Goal: Information Seeking & Learning: Learn about a topic

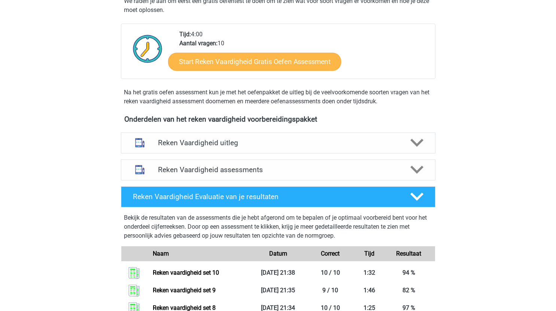
scroll to position [174, 0]
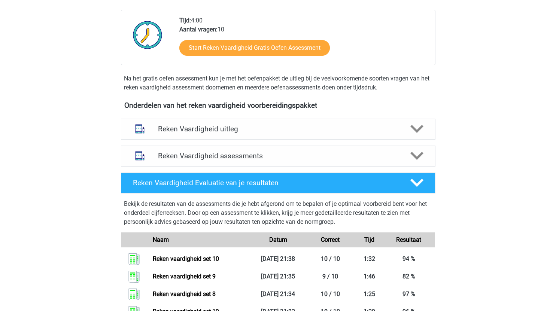
click at [323, 161] on div "Reken Vaardigheid assessments" at bounding box center [278, 156] width 314 height 21
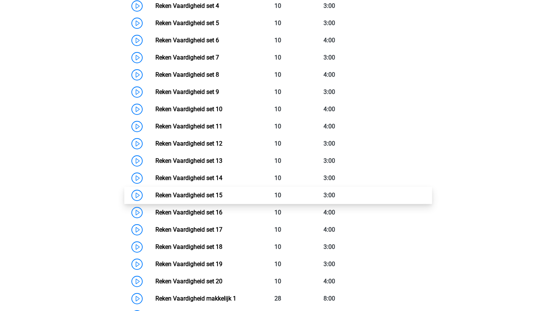
scroll to position [444, 0]
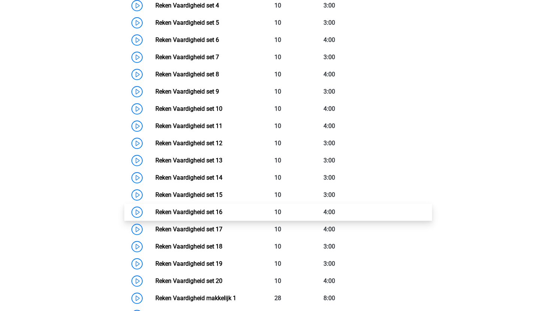
click at [155, 212] on link "Reken Vaardigheid set 16" at bounding box center [188, 211] width 67 height 7
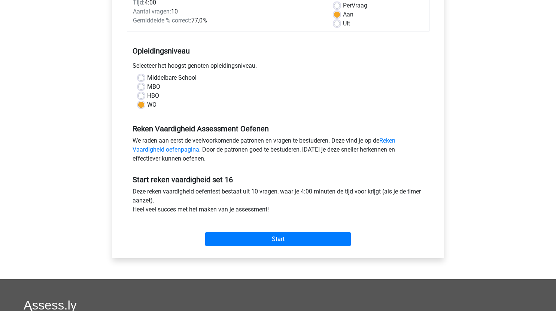
scroll to position [116, 0]
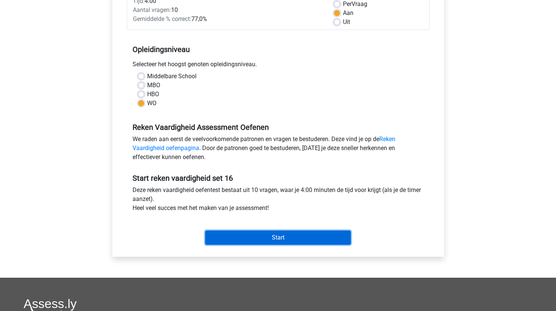
click at [260, 233] on input "Start" at bounding box center [278, 238] width 146 height 14
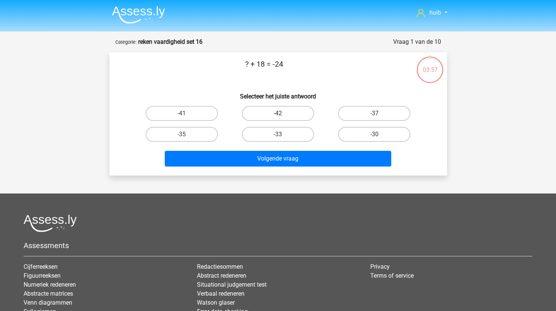
click at [293, 111] on label "-42" at bounding box center [278, 113] width 72 height 15
click at [283, 113] on input "-42" at bounding box center [280, 115] width 5 height 5
radio input "true"
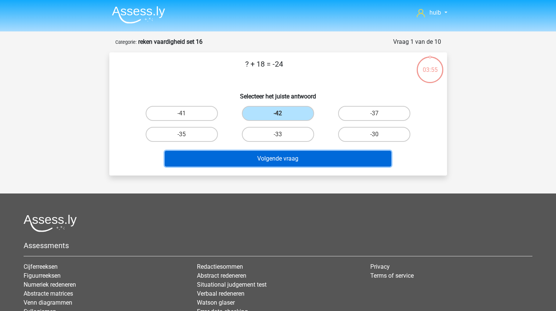
click at [321, 162] on button "Volgende vraag" at bounding box center [278, 159] width 226 height 16
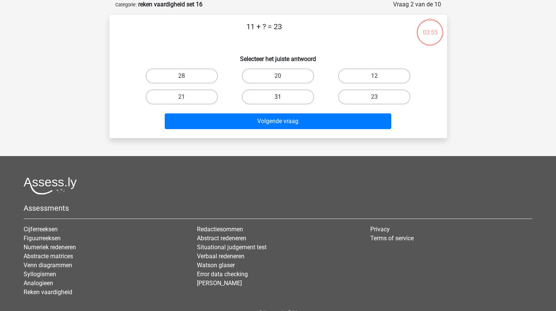
scroll to position [21, 0]
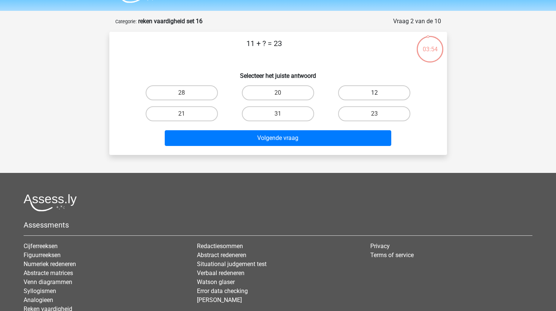
click at [370, 89] on label "12" at bounding box center [374, 92] width 72 height 15
click at [374, 93] on input "12" at bounding box center [376, 95] width 5 height 5
radio input "true"
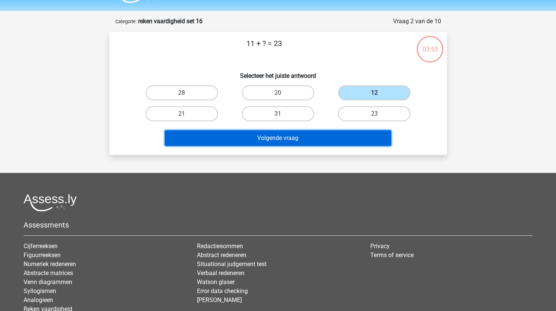
click at [322, 135] on button "Volgende vraag" at bounding box center [278, 138] width 226 height 16
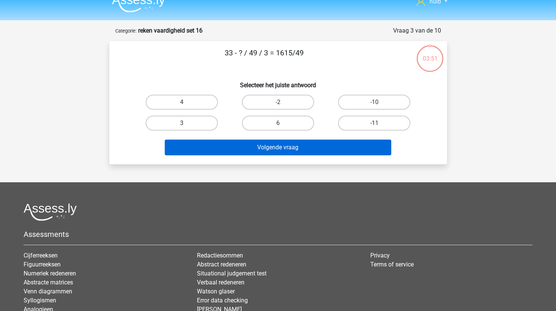
scroll to position [0, 0]
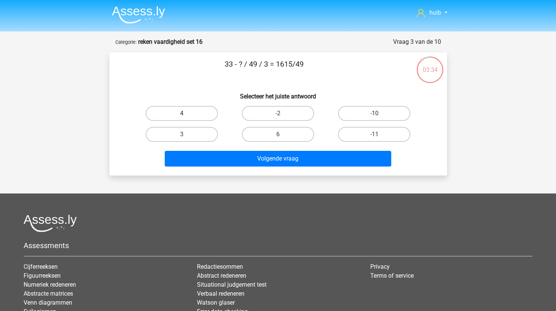
click at [205, 113] on label "4" at bounding box center [182, 113] width 72 height 15
click at [186, 113] on input "4" at bounding box center [184, 115] width 5 height 5
radio input "true"
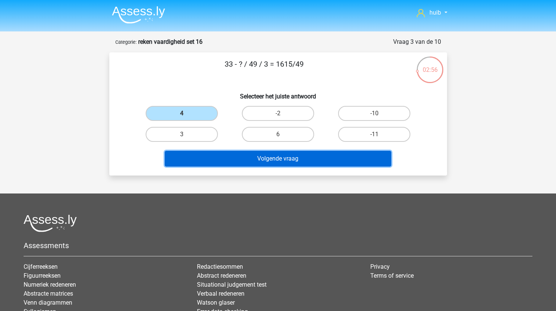
click at [320, 156] on button "Volgende vraag" at bounding box center [278, 159] width 226 height 16
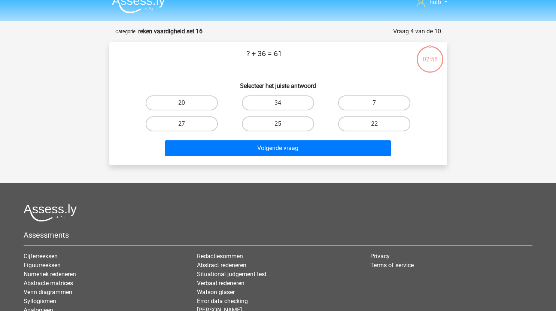
scroll to position [10, 0]
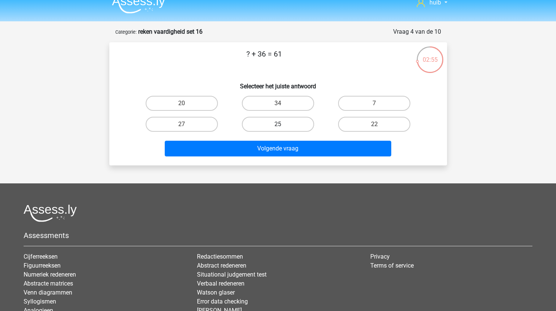
click at [293, 124] on label "25" at bounding box center [278, 124] width 72 height 15
click at [283, 124] on input "25" at bounding box center [280, 126] width 5 height 5
radio input "true"
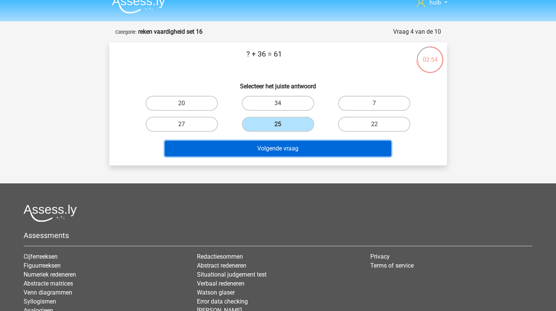
click at [308, 153] on button "Volgende vraag" at bounding box center [278, 149] width 226 height 16
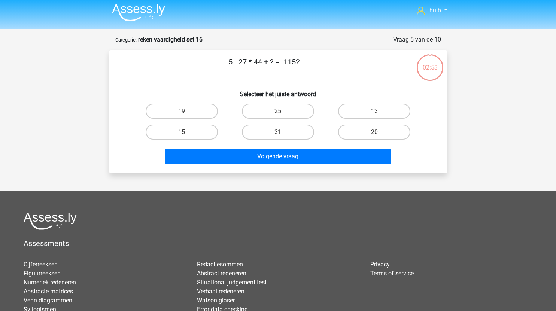
scroll to position [0, 0]
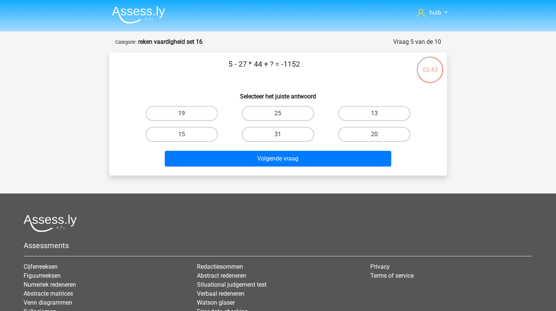
click at [281, 137] on input "31" at bounding box center [280, 136] width 5 height 5
radio input "true"
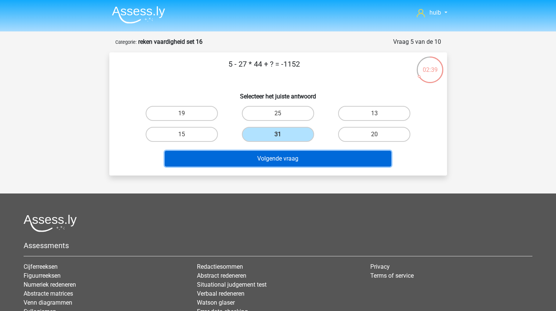
click at [315, 157] on button "Volgende vraag" at bounding box center [278, 159] width 226 height 16
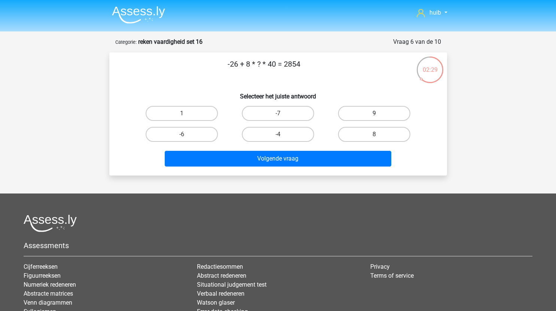
click at [385, 115] on label "9" at bounding box center [374, 113] width 72 height 15
click at [379, 115] on input "9" at bounding box center [376, 115] width 5 height 5
radio input "true"
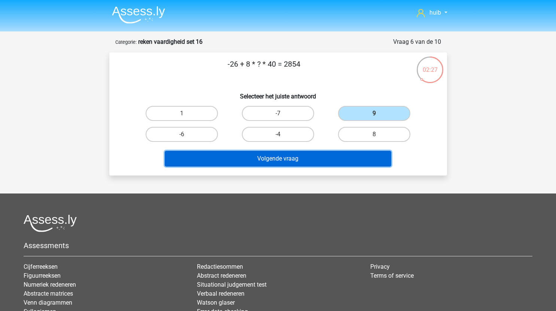
click at [307, 159] on button "Volgende vraag" at bounding box center [278, 159] width 226 height 16
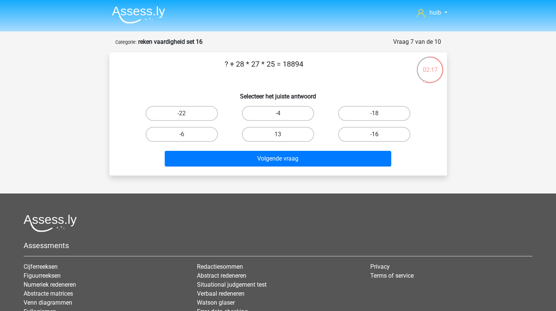
click at [368, 134] on label "-16" at bounding box center [374, 134] width 72 height 15
click at [374, 134] on input "-16" at bounding box center [376, 136] width 5 height 5
radio input "true"
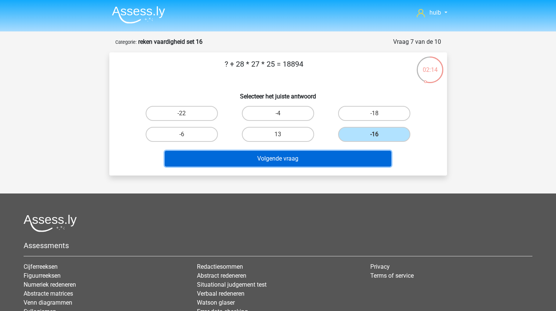
click at [307, 159] on button "Volgende vraag" at bounding box center [278, 159] width 226 height 16
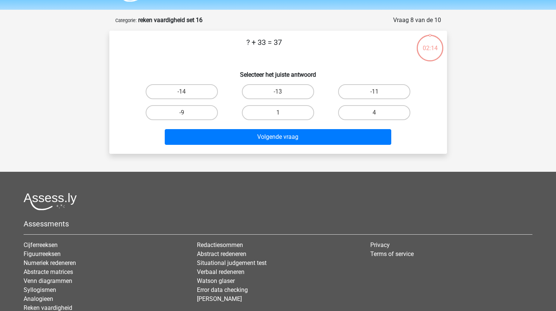
scroll to position [21, 0]
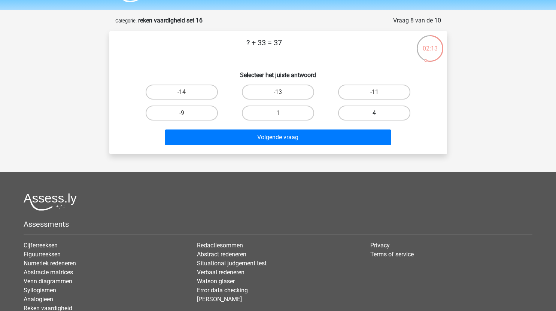
click at [389, 114] on label "4" at bounding box center [374, 113] width 72 height 15
click at [379, 114] on input "4" at bounding box center [376, 115] width 5 height 5
radio input "true"
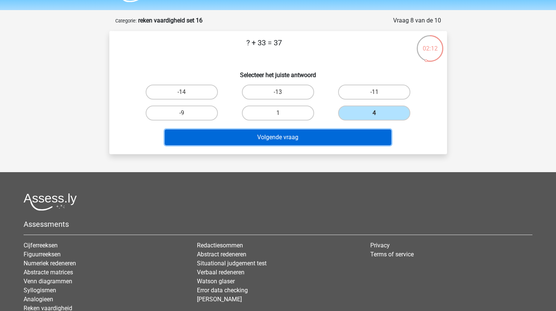
click at [345, 139] on button "Volgende vraag" at bounding box center [278, 138] width 226 height 16
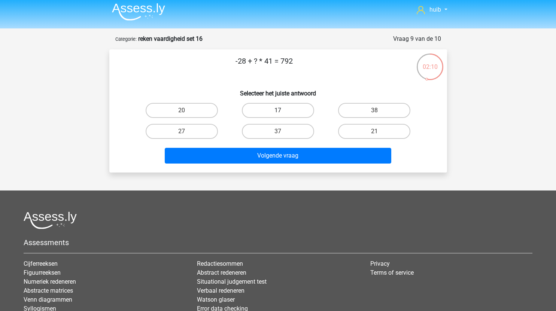
scroll to position [3, 0]
click at [198, 109] on label "20" at bounding box center [182, 110] width 72 height 15
click at [186, 111] on input "20" at bounding box center [184, 113] width 5 height 5
radio input "true"
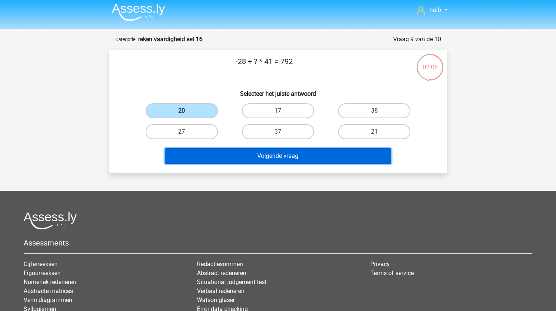
click at [281, 153] on button "Volgende vraag" at bounding box center [278, 156] width 226 height 16
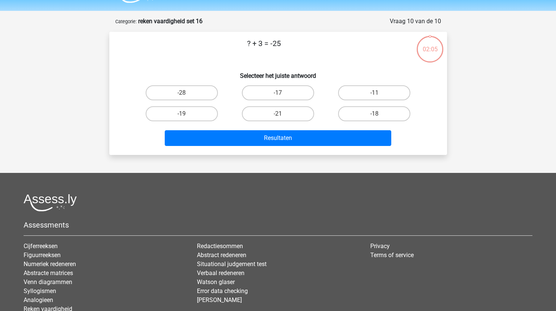
scroll to position [20, 0]
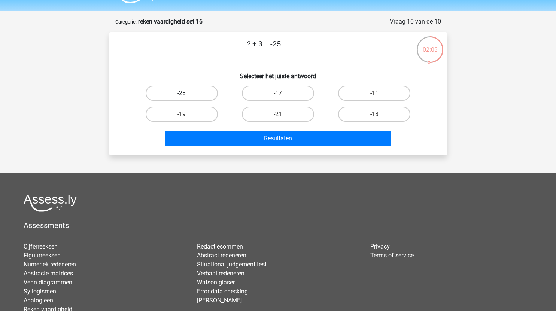
click at [197, 91] on label "-28" at bounding box center [182, 93] width 72 height 15
click at [186, 93] on input "-28" at bounding box center [184, 95] width 5 height 5
radio input "true"
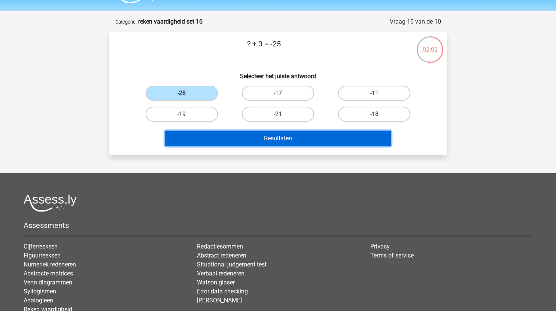
click at [269, 138] on button "Resultaten" at bounding box center [278, 139] width 226 height 16
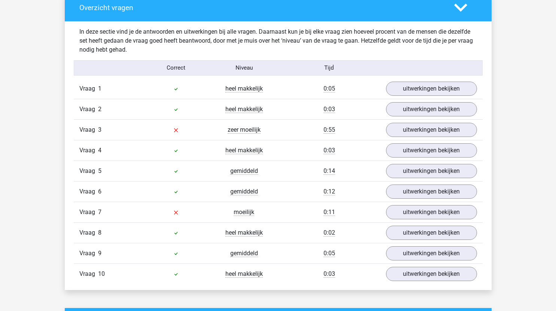
scroll to position [441, 0]
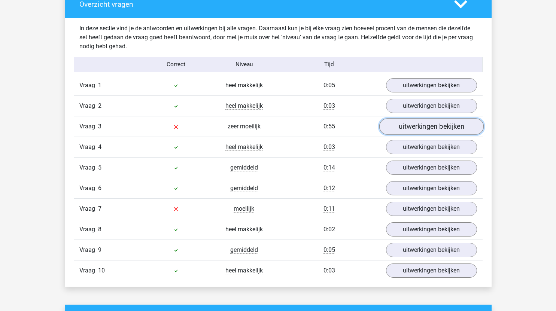
click at [410, 127] on link "uitwerkingen bekijken" at bounding box center [431, 126] width 104 height 16
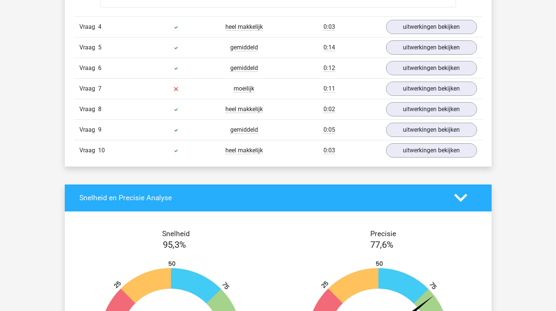
scroll to position [1446, 0]
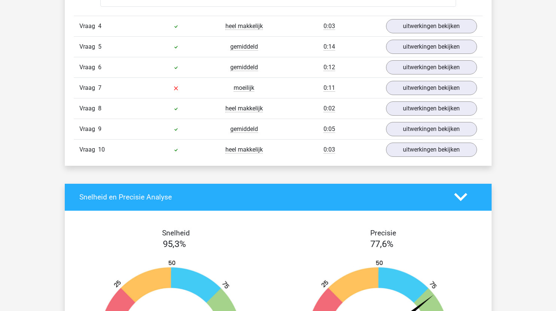
click at [431, 80] on div "Vraag 7 moeilijk 0:11 uitwerkingen bekijken" at bounding box center [278, 87] width 409 height 21
click at [433, 86] on link "uitwerkingen bekijken" at bounding box center [431, 88] width 104 height 16
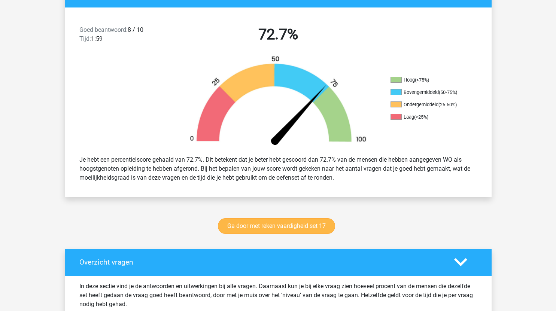
scroll to position [183, 0]
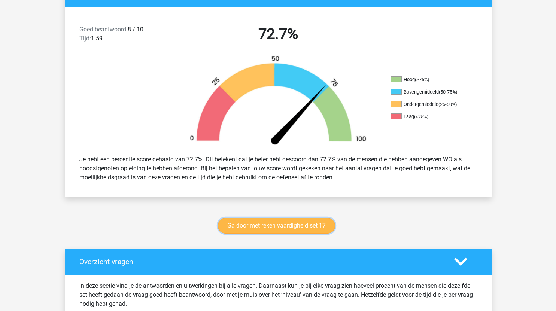
click at [317, 226] on link "Ga door met reken vaardigheid set 17" at bounding box center [276, 226] width 117 height 16
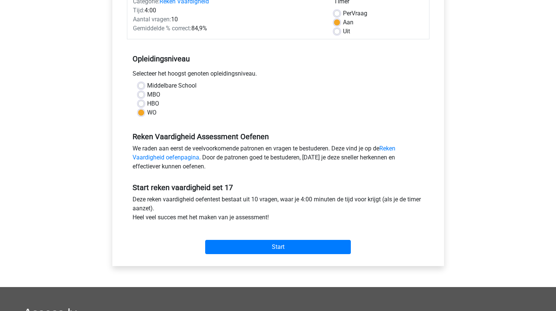
scroll to position [109, 0]
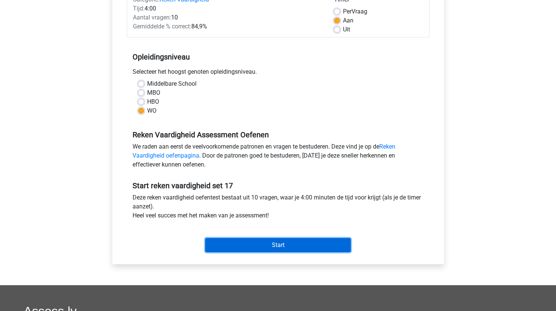
click at [272, 251] on input "Start" at bounding box center [278, 245] width 146 height 14
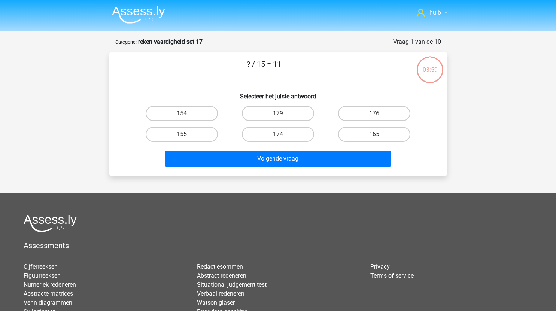
click at [366, 131] on label "165" at bounding box center [374, 134] width 72 height 15
click at [374, 134] on input "165" at bounding box center [376, 136] width 5 height 5
radio input "true"
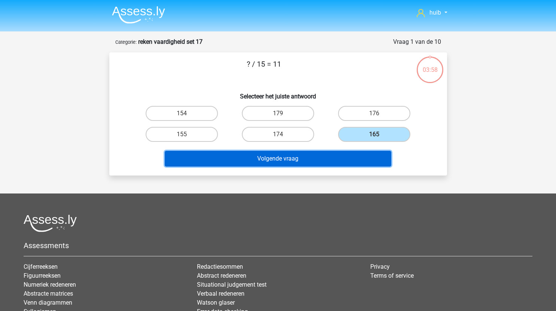
click at [322, 159] on button "Volgende vraag" at bounding box center [278, 159] width 226 height 16
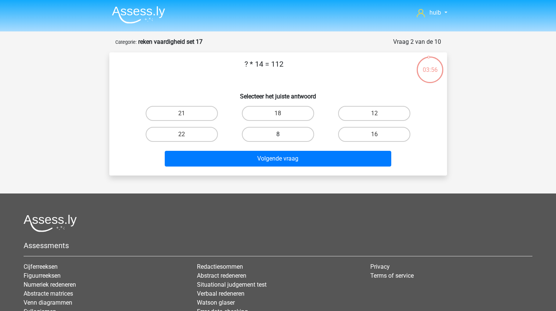
click at [297, 137] on label "8" at bounding box center [278, 134] width 72 height 15
click at [283, 137] on input "8" at bounding box center [280, 136] width 5 height 5
radio input "true"
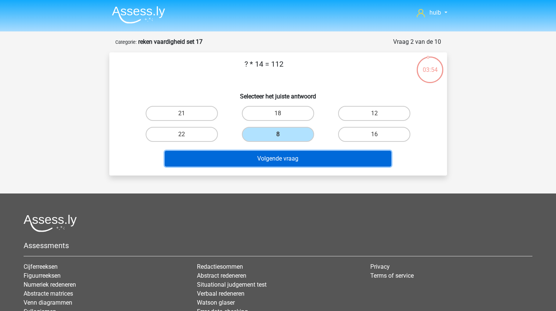
click at [303, 159] on button "Volgende vraag" at bounding box center [278, 159] width 226 height 16
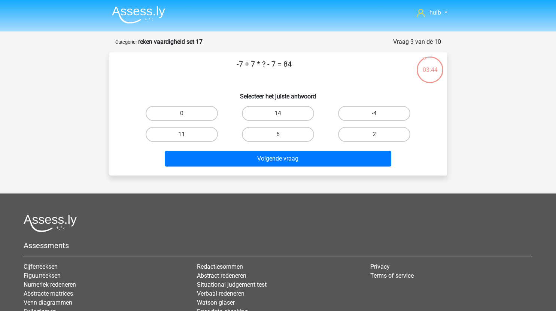
click at [298, 111] on label "14" at bounding box center [278, 113] width 72 height 15
click at [283, 113] on input "14" at bounding box center [280, 115] width 5 height 5
radio input "true"
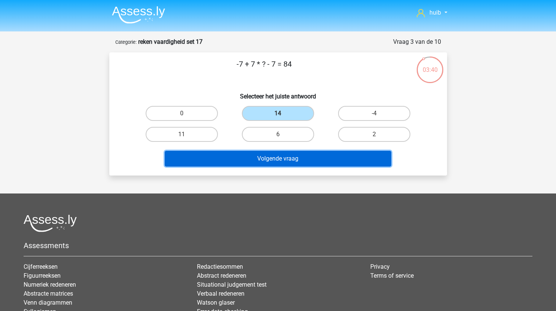
click at [313, 164] on button "Volgende vraag" at bounding box center [278, 159] width 226 height 16
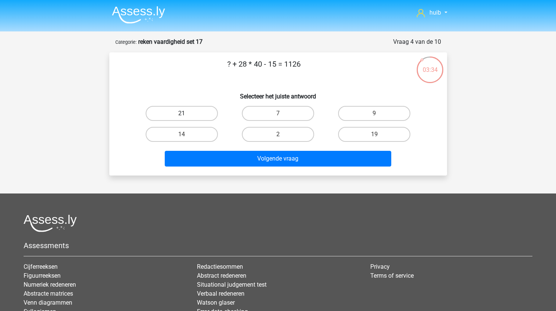
click at [193, 112] on label "21" at bounding box center [182, 113] width 72 height 15
click at [186, 113] on input "21" at bounding box center [184, 115] width 5 height 5
radio input "true"
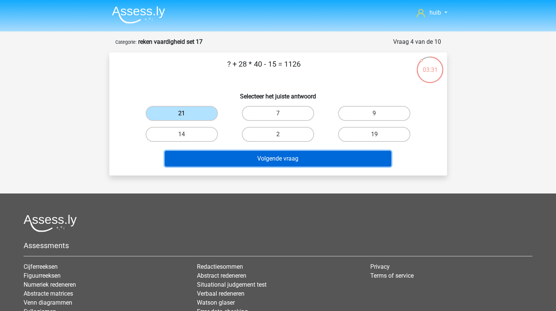
click at [295, 158] on button "Volgende vraag" at bounding box center [278, 159] width 226 height 16
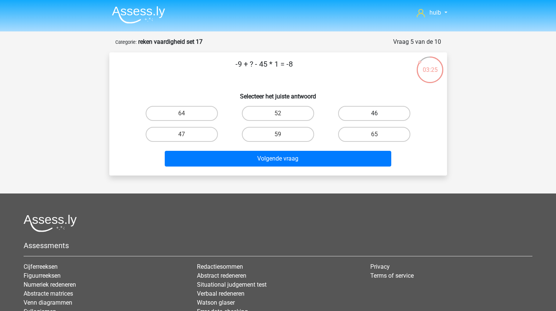
click at [371, 106] on label "46" at bounding box center [374, 113] width 72 height 15
click at [374, 113] on input "46" at bounding box center [376, 115] width 5 height 5
radio input "true"
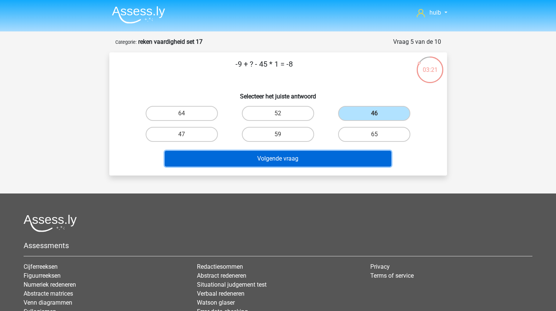
click at [309, 159] on button "Volgende vraag" at bounding box center [278, 159] width 226 height 16
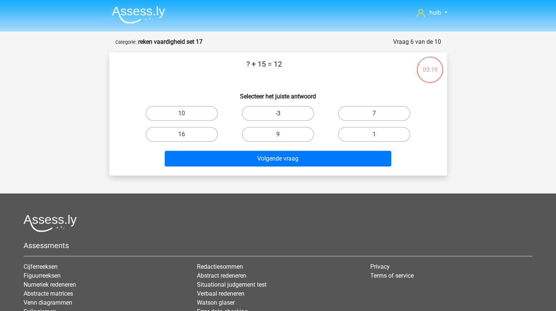
click at [277, 113] on label "-3" at bounding box center [278, 113] width 72 height 15
click at [278, 113] on input "-3" at bounding box center [280, 115] width 5 height 5
radio input "true"
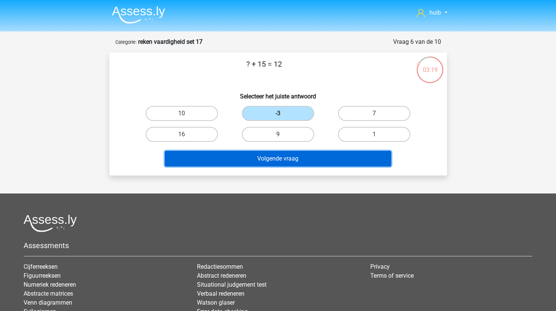
click at [298, 155] on button "Volgende vraag" at bounding box center [278, 159] width 226 height 16
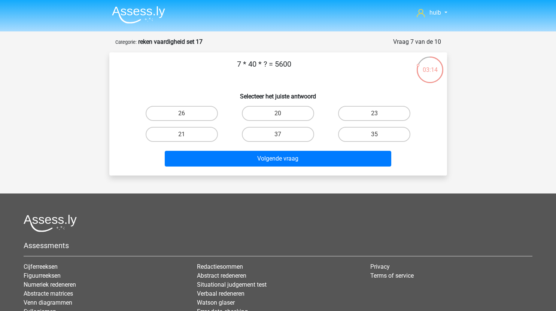
click at [278, 117] on input "20" at bounding box center [280, 115] width 5 height 5
radio input "true"
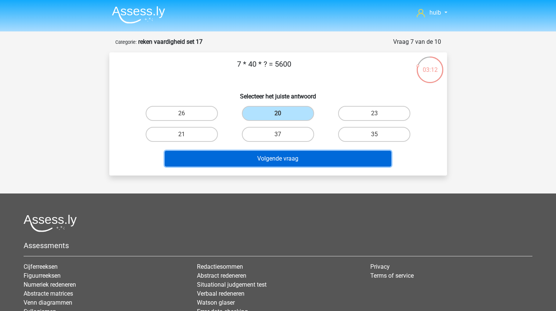
click at [293, 164] on button "Volgende vraag" at bounding box center [278, 159] width 226 height 16
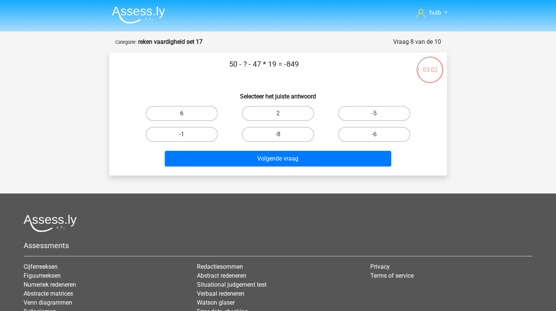
click at [206, 114] on label "6" at bounding box center [182, 113] width 72 height 15
click at [186, 114] on input "6" at bounding box center [184, 115] width 5 height 5
radio input "true"
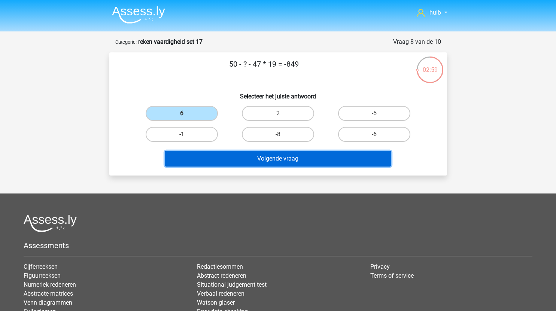
click at [307, 158] on button "Volgende vraag" at bounding box center [278, 159] width 226 height 16
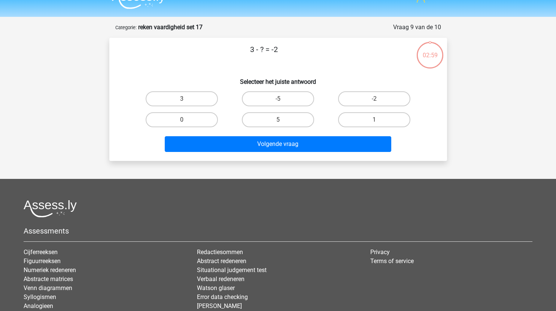
scroll to position [14, 0]
click at [291, 116] on label "5" at bounding box center [278, 120] width 72 height 15
click at [283, 120] on input "5" at bounding box center [280, 122] width 5 height 5
radio input "true"
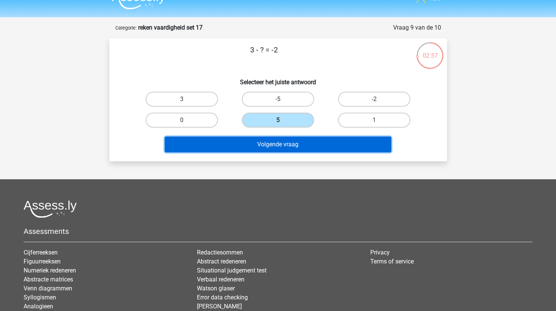
click at [299, 144] on button "Volgende vraag" at bounding box center [278, 145] width 226 height 16
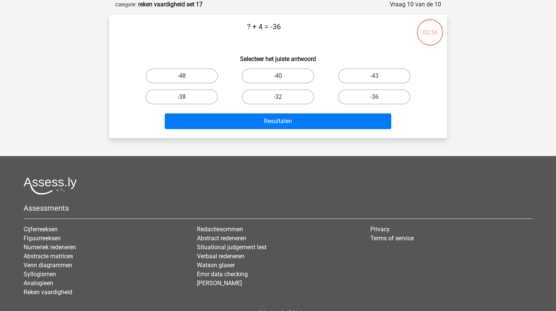
scroll to position [19, 0]
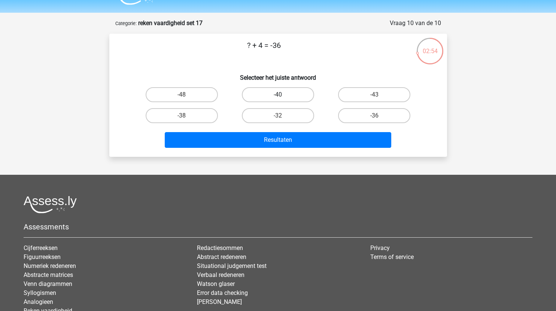
click at [283, 91] on label "-40" at bounding box center [278, 94] width 72 height 15
click at [283, 95] on input "-40" at bounding box center [280, 97] width 5 height 5
radio input "true"
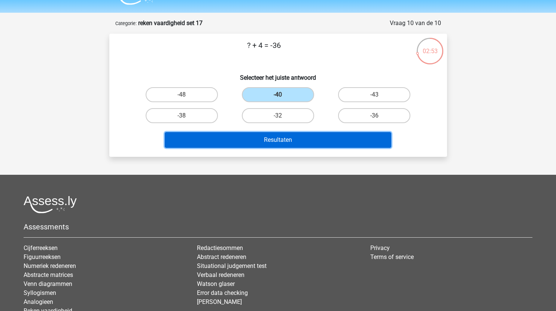
click at [288, 141] on button "Resultaten" at bounding box center [278, 140] width 226 height 16
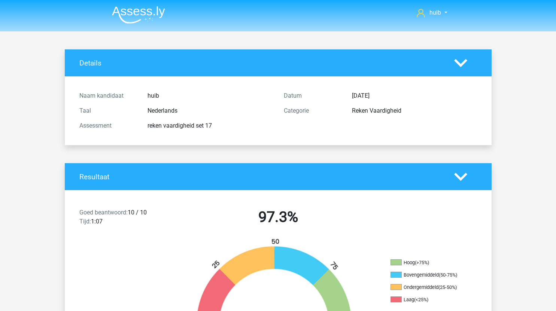
click at [139, 9] on img at bounding box center [138, 15] width 53 height 18
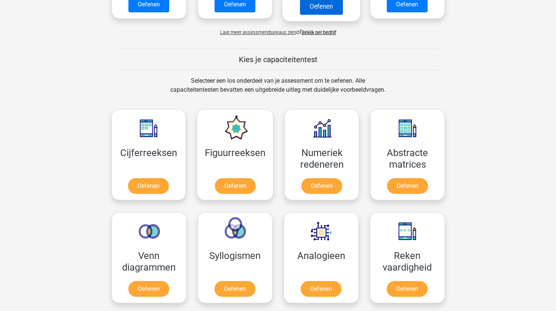
scroll to position [219, 0]
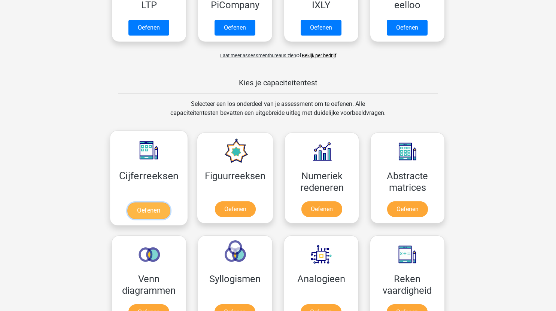
click at [157, 210] on link "Oefenen" at bounding box center [148, 210] width 43 height 16
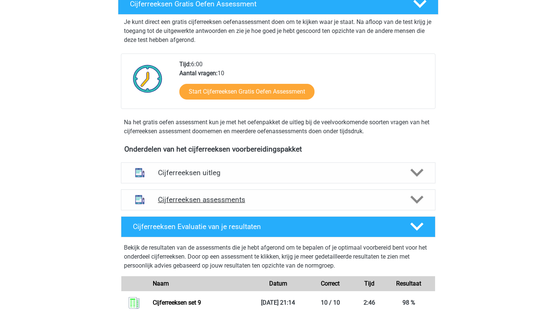
click at [317, 210] on div "Cijferreeksen assessments" at bounding box center [278, 199] width 314 height 21
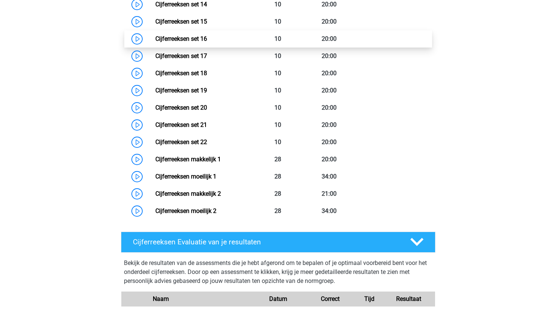
scroll to position [600, 0]
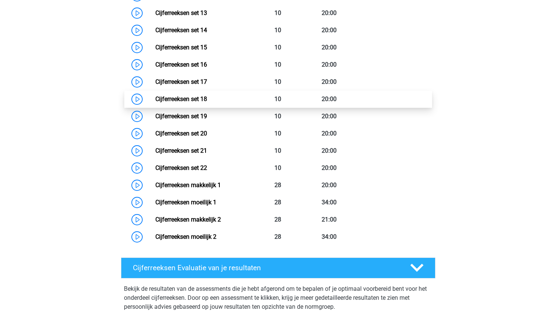
click at [155, 103] on link "Cijferreeksen set 18" at bounding box center [181, 98] width 52 height 7
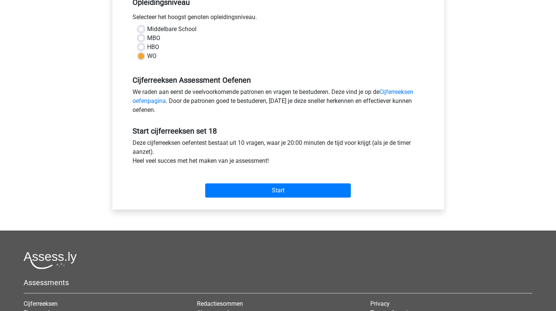
scroll to position [165, 0]
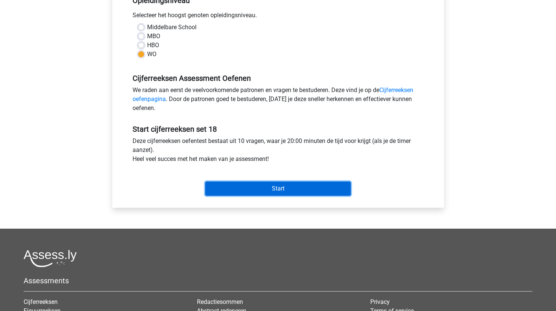
click at [246, 186] on input "Start" at bounding box center [278, 189] width 146 height 14
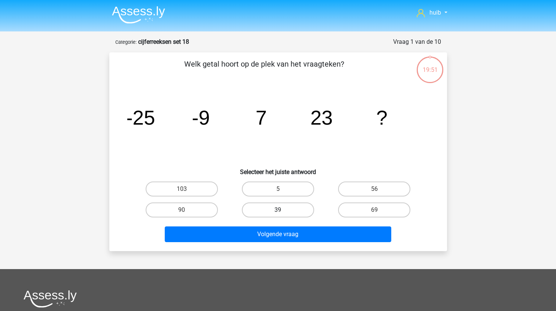
click at [295, 204] on label "39" at bounding box center [278, 209] width 72 height 15
click at [283, 210] on input "39" at bounding box center [280, 212] width 5 height 5
radio input "true"
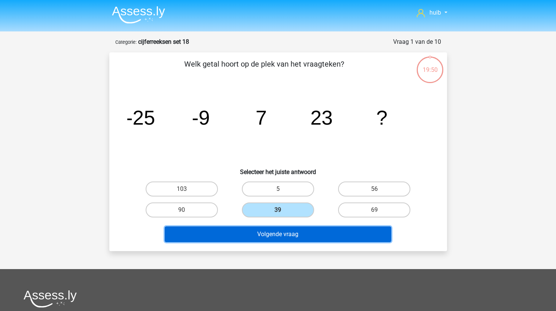
click at [306, 241] on button "Volgende vraag" at bounding box center [278, 234] width 226 height 16
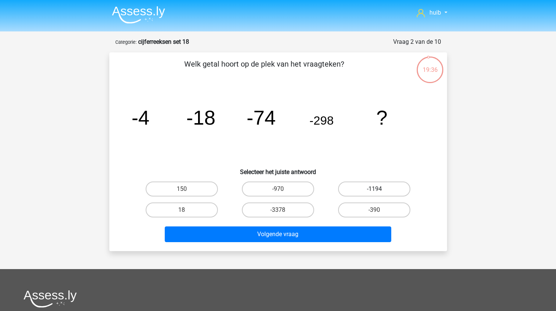
click at [382, 183] on label "-1194" at bounding box center [374, 189] width 72 height 15
click at [379, 189] on input "-1194" at bounding box center [376, 191] width 5 height 5
radio input "true"
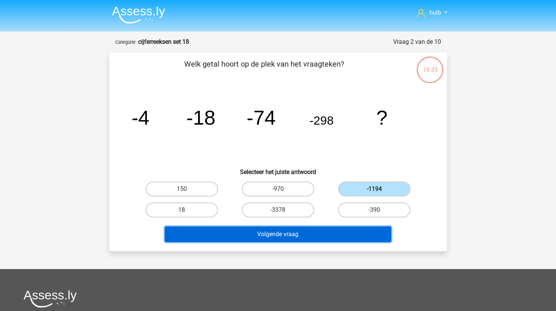
click at [343, 231] on button "Volgende vraag" at bounding box center [278, 234] width 226 height 16
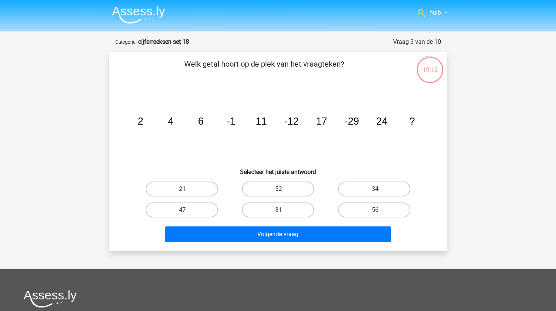
click at [296, 187] on label "-52" at bounding box center [278, 189] width 72 height 15
click at [283, 189] on input "-52" at bounding box center [280, 191] width 5 height 5
radio input "true"
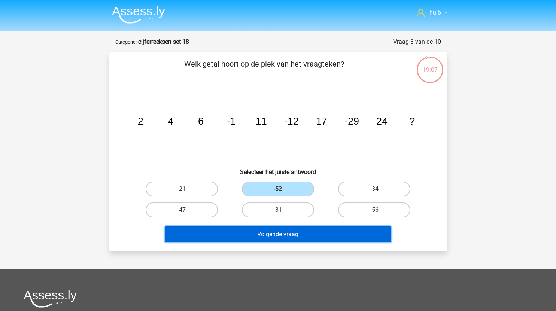
click at [329, 235] on button "Volgende vraag" at bounding box center [278, 234] width 226 height 16
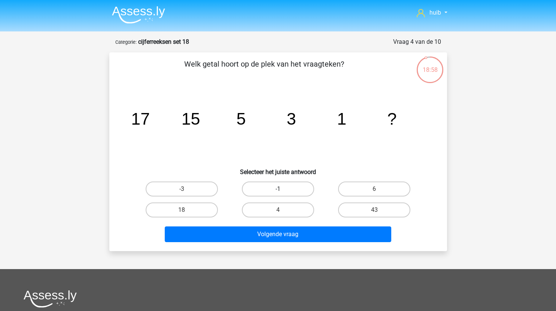
click at [281, 185] on label "-1" at bounding box center [278, 189] width 72 height 15
click at [281, 189] on input "-1" at bounding box center [280, 191] width 5 height 5
radio input "true"
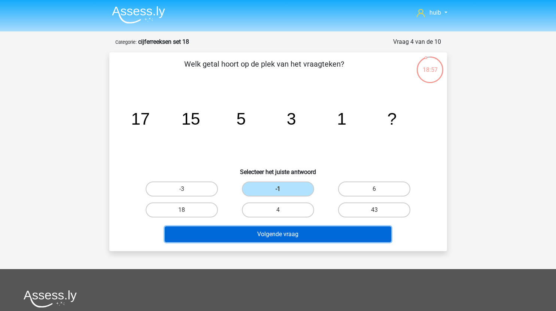
click at [288, 231] on button "Volgende vraag" at bounding box center [278, 234] width 226 height 16
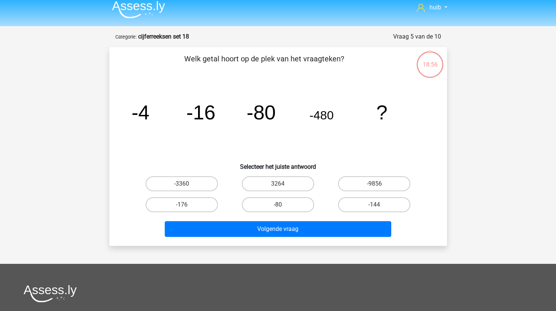
scroll to position [5, 0]
click at [200, 185] on label "-3360" at bounding box center [182, 184] width 72 height 15
click at [186, 185] on input "-3360" at bounding box center [184, 186] width 5 height 5
radio input "true"
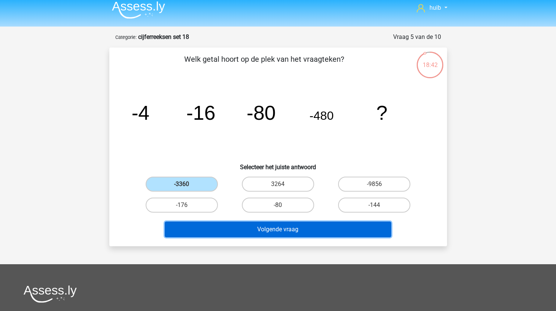
click at [289, 230] on button "Volgende vraag" at bounding box center [278, 230] width 226 height 16
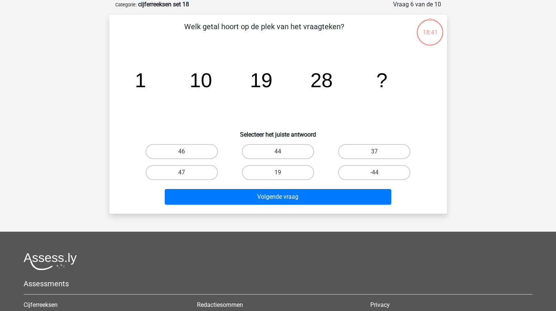
scroll to position [5, 0]
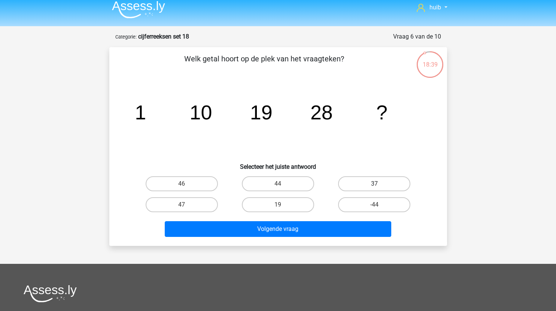
click at [365, 180] on label "37" at bounding box center [374, 183] width 72 height 15
click at [374, 184] on input "37" at bounding box center [376, 186] width 5 height 5
radio input "true"
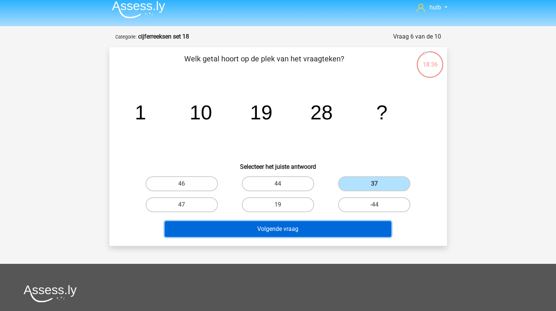
click at [310, 228] on button "Volgende vraag" at bounding box center [278, 229] width 226 height 16
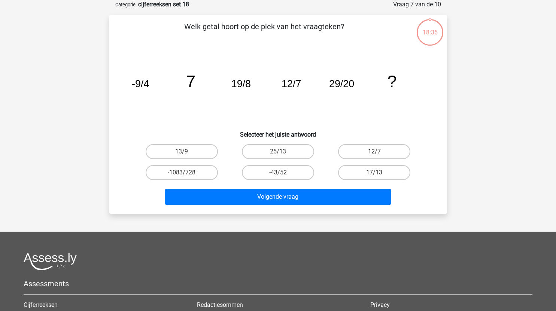
scroll to position [9, 0]
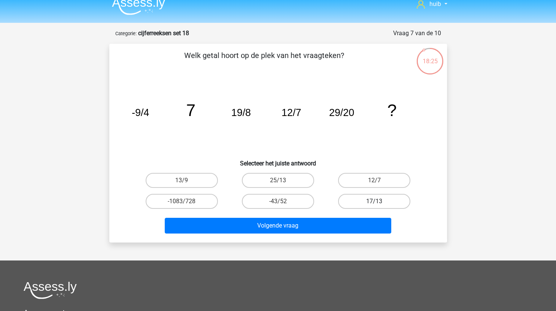
click at [373, 200] on label "17/13" at bounding box center [374, 201] width 72 height 15
click at [374, 201] on input "17/13" at bounding box center [376, 203] width 5 height 5
radio input "true"
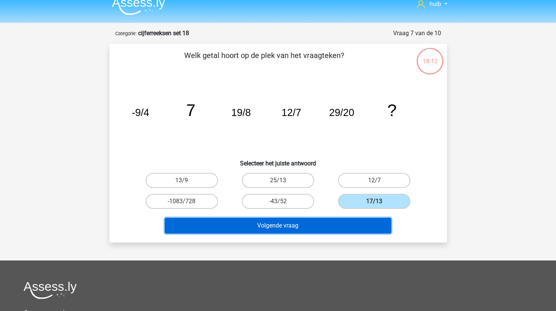
click at [349, 225] on button "Volgende vraag" at bounding box center [278, 226] width 226 height 16
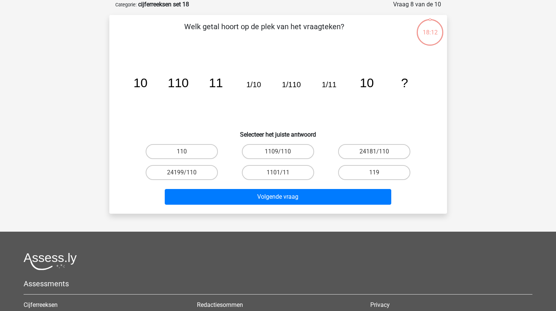
scroll to position [16, 0]
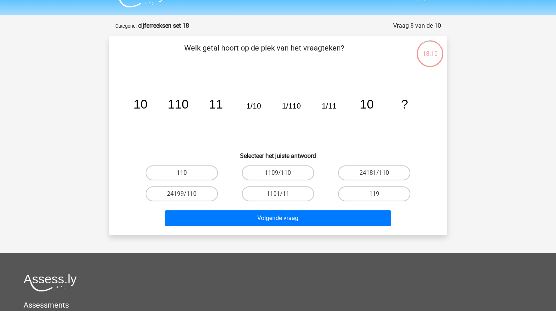
click at [209, 171] on label "110" at bounding box center [182, 172] width 72 height 15
click at [186, 173] on input "110" at bounding box center [184, 175] width 5 height 5
radio input "true"
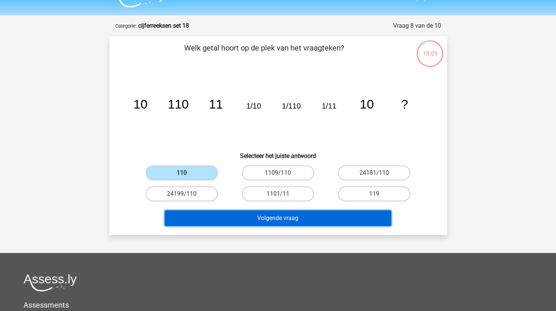
click at [268, 220] on button "Volgende vraag" at bounding box center [278, 218] width 226 height 16
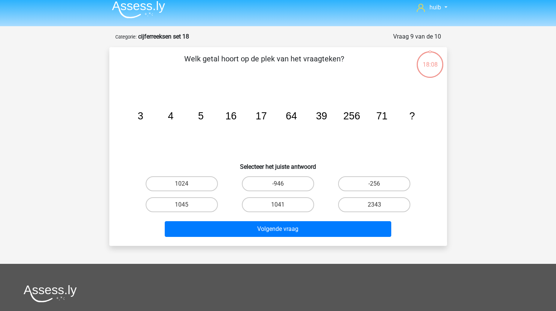
scroll to position [5, 0]
click at [204, 180] on label "1024" at bounding box center [182, 184] width 72 height 15
click at [186, 184] on input "1024" at bounding box center [184, 186] width 5 height 5
radio input "true"
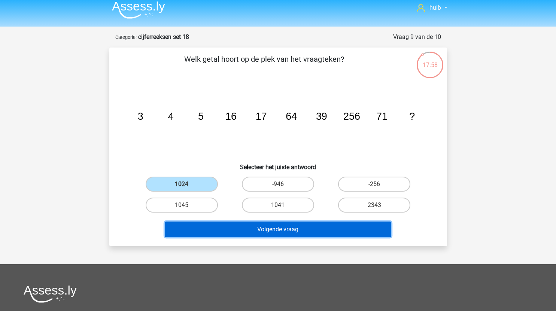
click at [283, 224] on button "Volgende vraag" at bounding box center [278, 230] width 226 height 16
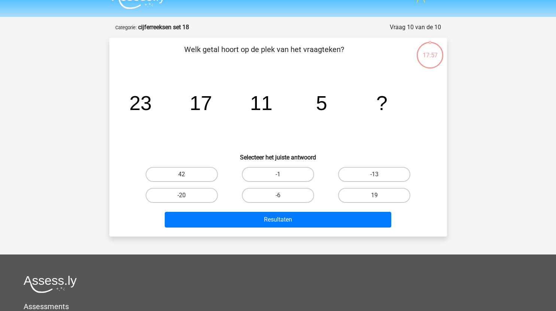
scroll to position [13, 0]
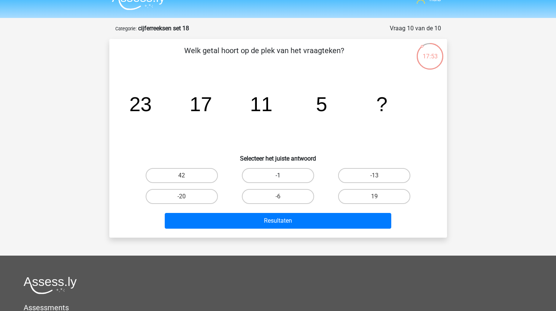
click at [293, 183] on label "-1" at bounding box center [278, 175] width 72 height 15
click at [283, 180] on input "-1" at bounding box center [280, 178] width 5 height 5
radio input "true"
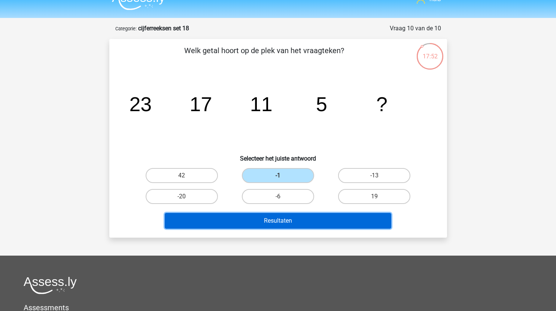
click at [305, 219] on button "Resultaten" at bounding box center [278, 221] width 226 height 16
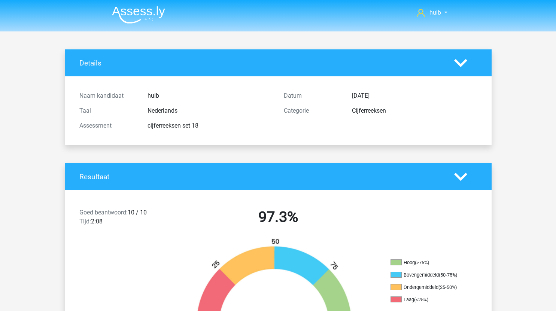
click at [149, 15] on img at bounding box center [138, 15] width 53 height 18
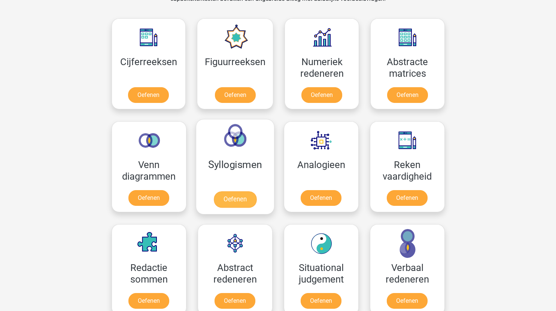
scroll to position [332, 0]
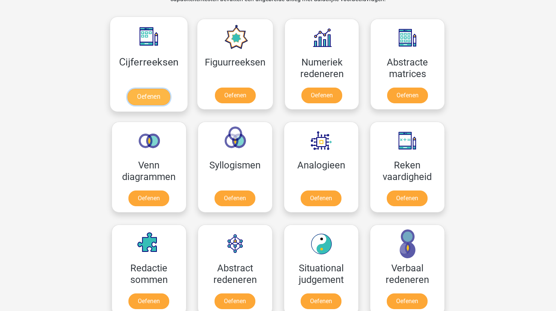
click at [156, 97] on link "Oefenen" at bounding box center [148, 97] width 43 height 16
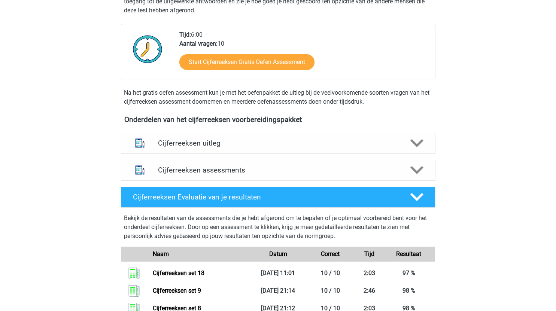
click at [387, 172] on div "Cijferreeksen assessments" at bounding box center [278, 170] width 314 height 21
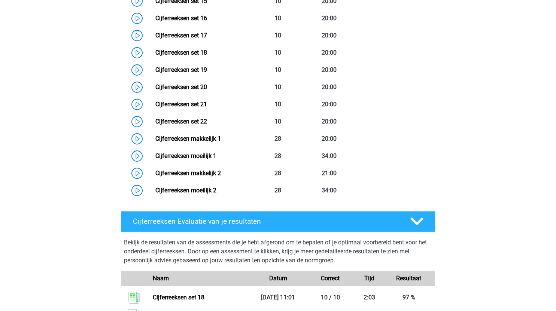
scroll to position [645, 0]
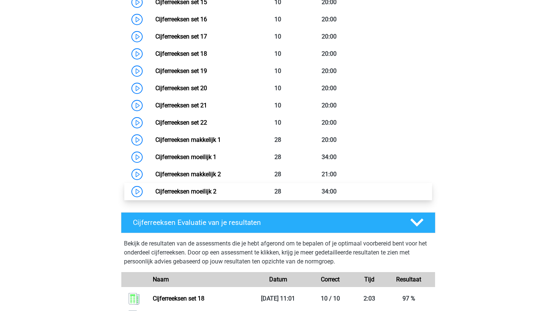
click at [155, 195] on link "Cijferreeksen moeilijk 2" at bounding box center [185, 191] width 61 height 7
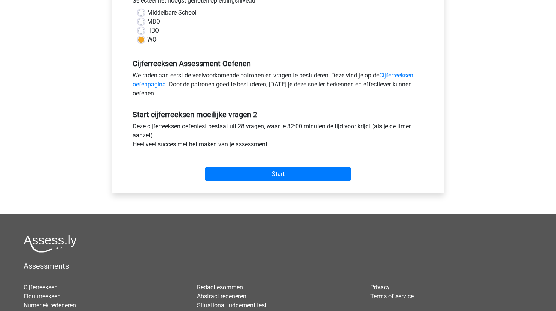
scroll to position [181, 0]
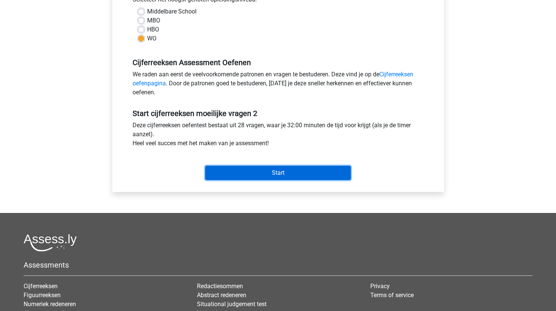
click at [293, 174] on input "Start" at bounding box center [278, 173] width 146 height 14
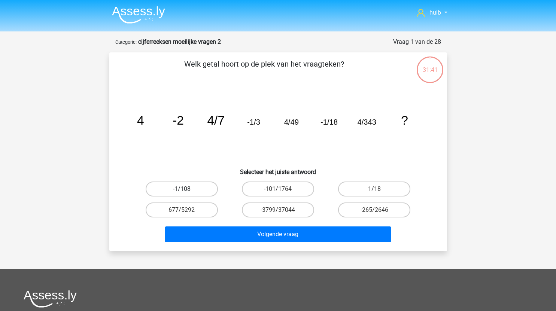
click at [196, 183] on label "-1/108" at bounding box center [182, 189] width 72 height 15
click at [186, 189] on input "-1/108" at bounding box center [184, 191] width 5 height 5
radio input "true"
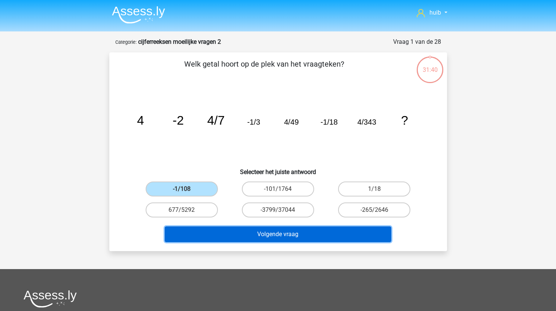
click at [247, 232] on button "Volgende vraag" at bounding box center [278, 234] width 226 height 16
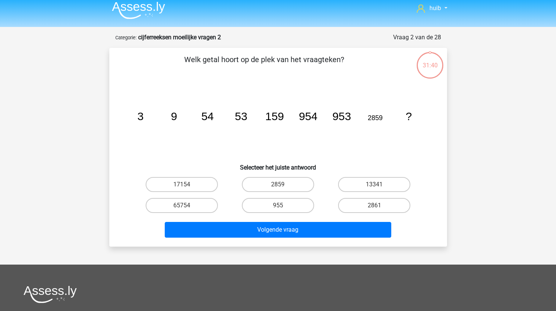
scroll to position [3, 0]
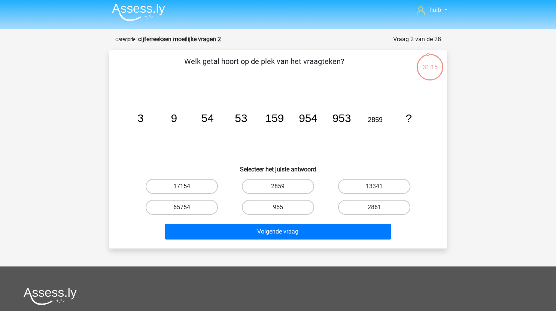
click at [205, 185] on label "17154" at bounding box center [182, 186] width 72 height 15
click at [186, 186] on input "17154" at bounding box center [184, 188] width 5 height 5
radio input "true"
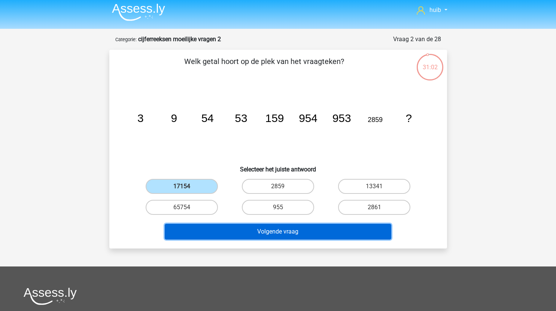
click at [320, 232] on button "Volgende vraag" at bounding box center [278, 232] width 226 height 16
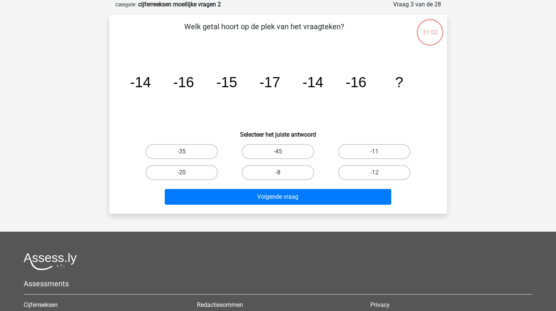
scroll to position [0, 0]
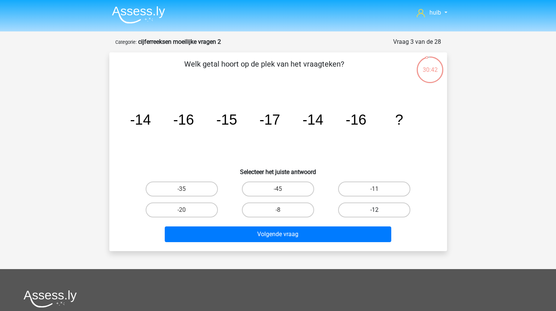
click at [393, 210] on label "-12" at bounding box center [374, 209] width 72 height 15
click at [379, 210] on input "-12" at bounding box center [376, 212] width 5 height 5
radio input "true"
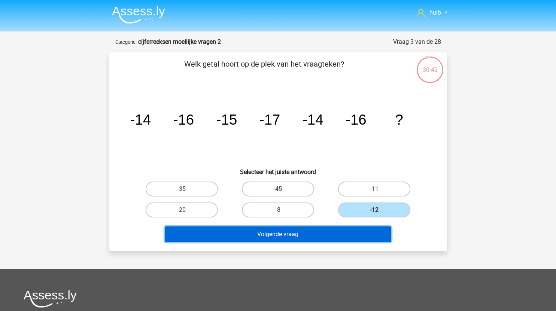
click at [334, 237] on button "Volgende vraag" at bounding box center [278, 234] width 226 height 16
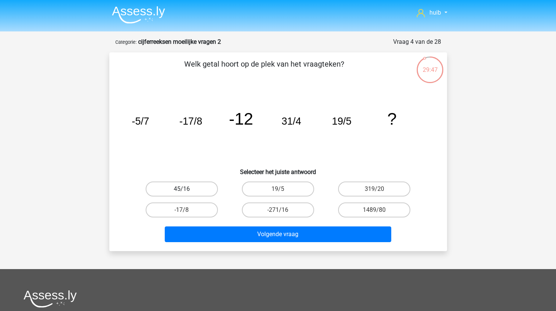
click at [203, 188] on label "45/16" at bounding box center [182, 189] width 72 height 15
click at [186, 189] on input "45/16" at bounding box center [184, 191] width 5 height 5
radio input "true"
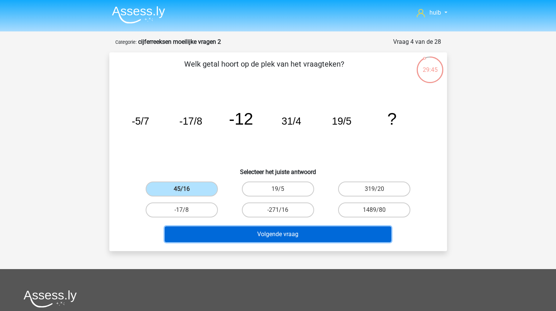
click at [336, 237] on button "Volgende vraag" at bounding box center [278, 234] width 226 height 16
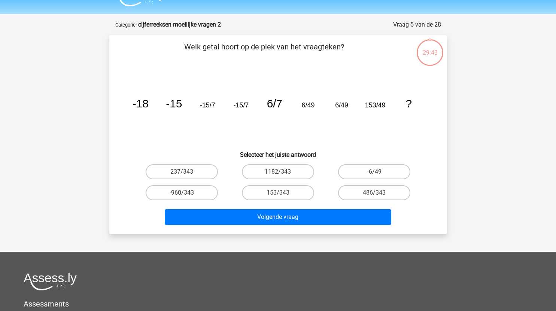
scroll to position [16, 0]
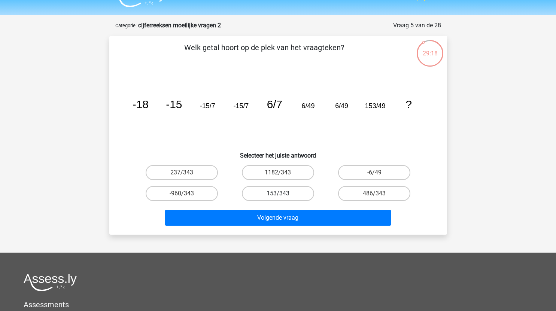
click at [284, 192] on label "153/343" at bounding box center [278, 193] width 72 height 15
click at [283, 194] on input "153/343" at bounding box center [280, 196] width 5 height 5
radio input "true"
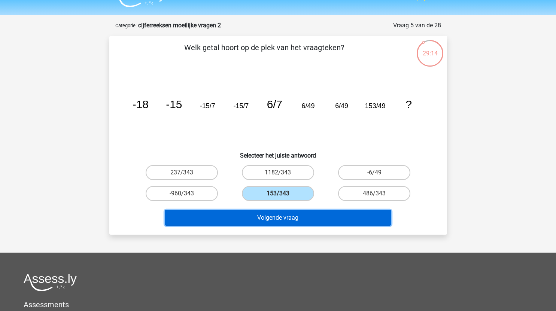
click at [293, 216] on button "Volgende vraag" at bounding box center [278, 218] width 226 height 16
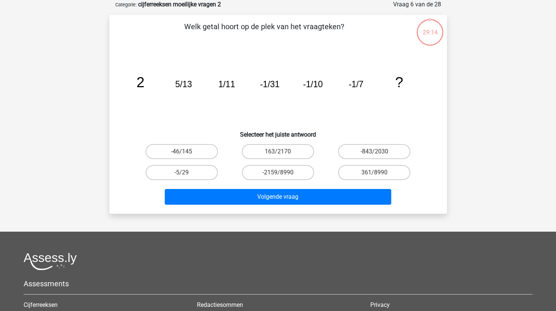
scroll to position [0, 0]
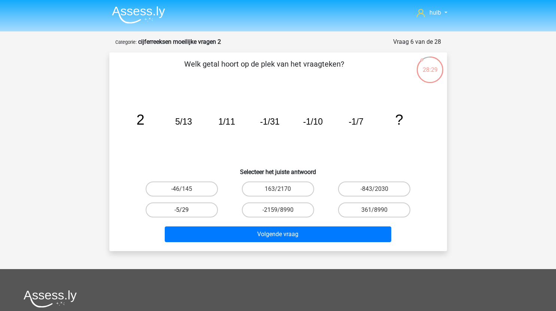
click at [196, 207] on label "-5/29" at bounding box center [182, 209] width 72 height 15
click at [186, 210] on input "-5/29" at bounding box center [184, 212] width 5 height 5
radio input "true"
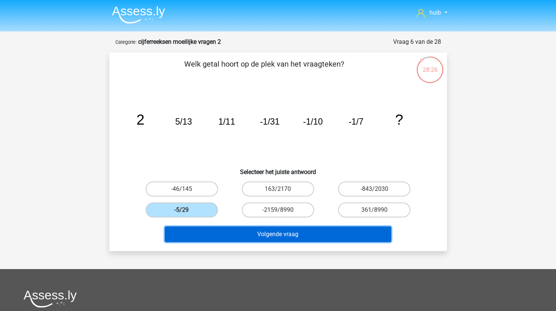
click at [282, 237] on button "Volgende vraag" at bounding box center [278, 234] width 226 height 16
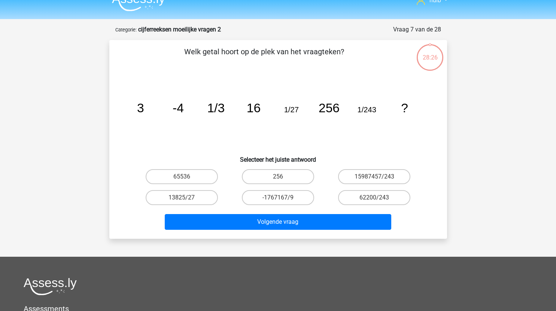
scroll to position [12, 0]
click at [199, 179] on label "65536" at bounding box center [182, 177] width 72 height 15
click at [186, 179] on input "65536" at bounding box center [184, 179] width 5 height 5
radio input "true"
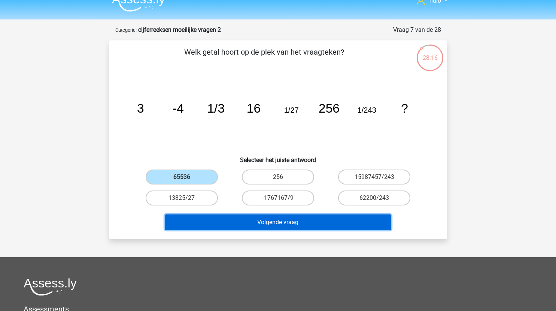
click at [298, 223] on button "Volgende vraag" at bounding box center [278, 222] width 226 height 16
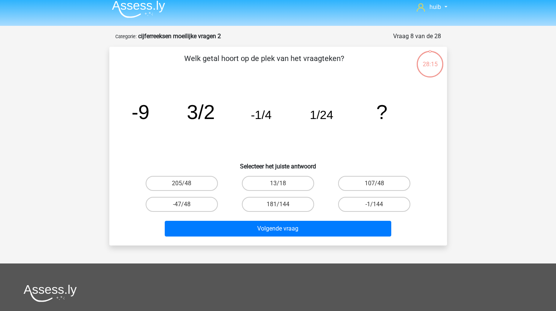
scroll to position [5, 0]
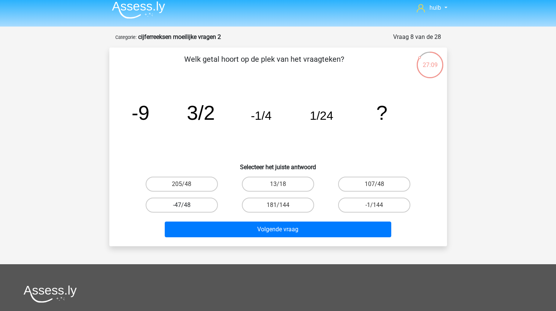
click at [196, 208] on label "-47/48" at bounding box center [182, 205] width 72 height 15
click at [186, 208] on input "-47/48" at bounding box center [184, 207] width 5 height 5
radio input "true"
click at [387, 206] on label "-1/144" at bounding box center [374, 205] width 72 height 15
click at [379, 206] on input "-1/144" at bounding box center [376, 207] width 5 height 5
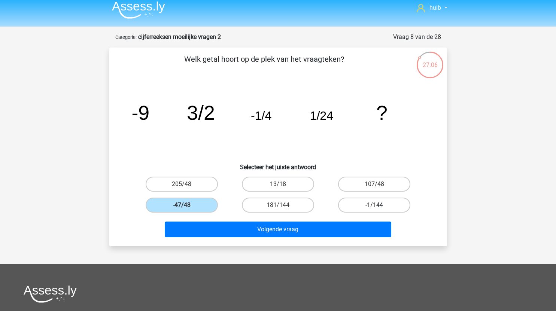
radio input "true"
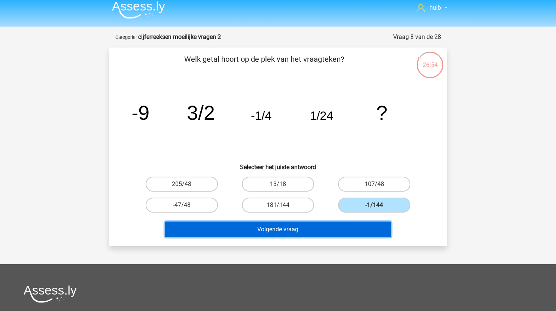
click at [334, 235] on button "Volgende vraag" at bounding box center [278, 230] width 226 height 16
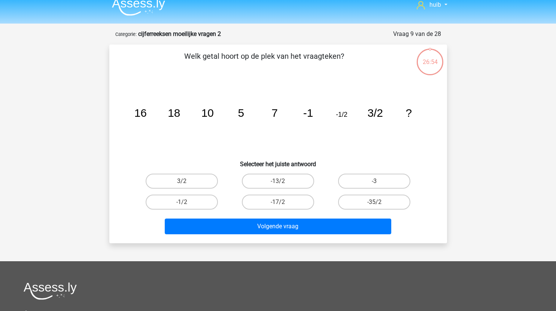
scroll to position [7, 0]
click at [293, 183] on label "-13/2" at bounding box center [278, 181] width 72 height 15
click at [283, 183] on input "-13/2" at bounding box center [280, 184] width 5 height 5
radio input "true"
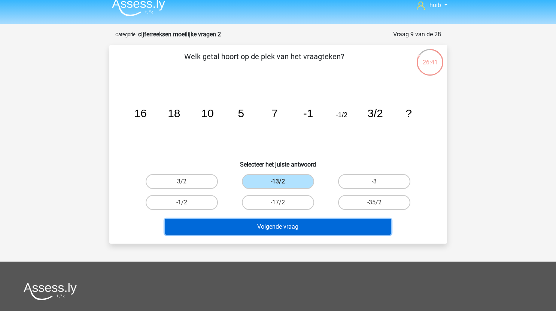
click at [301, 227] on button "Volgende vraag" at bounding box center [278, 227] width 226 height 16
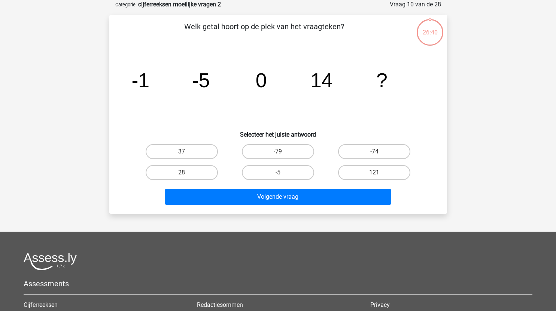
scroll to position [7, 0]
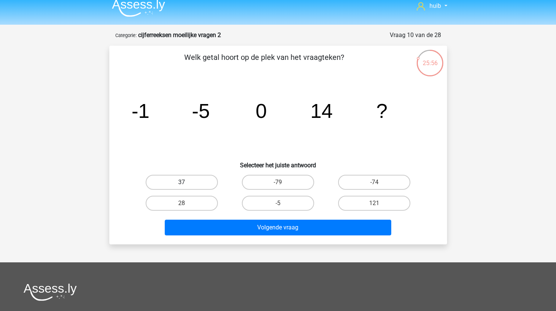
click at [200, 183] on label "37" at bounding box center [182, 182] width 72 height 15
click at [186, 183] on input "37" at bounding box center [184, 184] width 5 height 5
radio input "true"
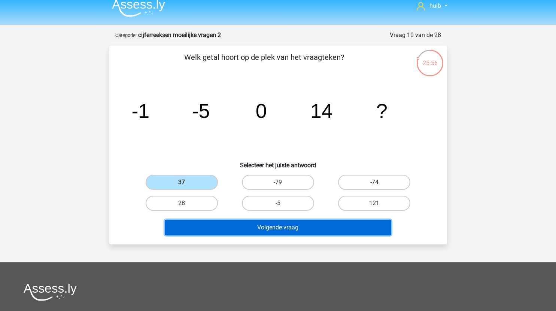
click at [250, 225] on button "Volgende vraag" at bounding box center [278, 228] width 226 height 16
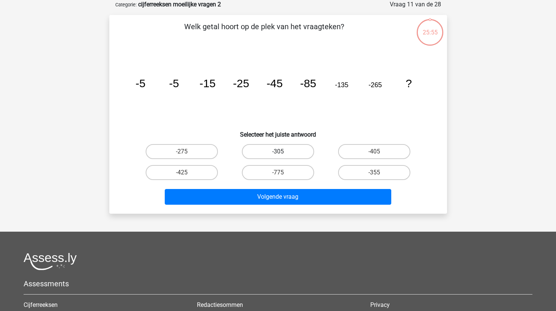
scroll to position [12, 0]
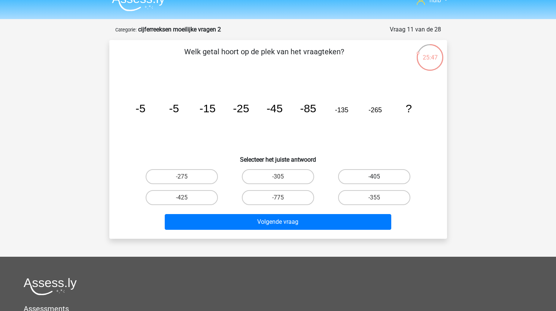
click at [369, 177] on label "-405" at bounding box center [374, 176] width 72 height 15
click at [374, 177] on input "-405" at bounding box center [376, 179] width 5 height 5
radio input "true"
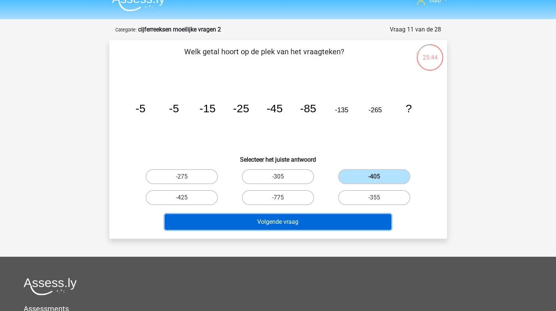
click at [317, 223] on button "Volgende vraag" at bounding box center [278, 222] width 226 height 16
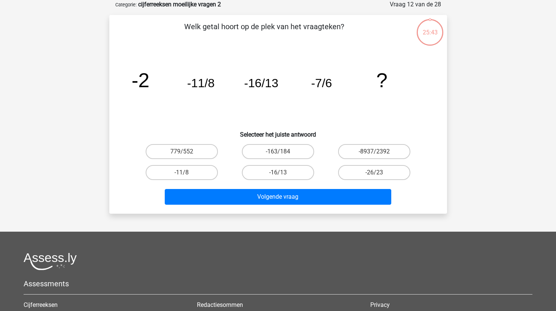
scroll to position [18, 0]
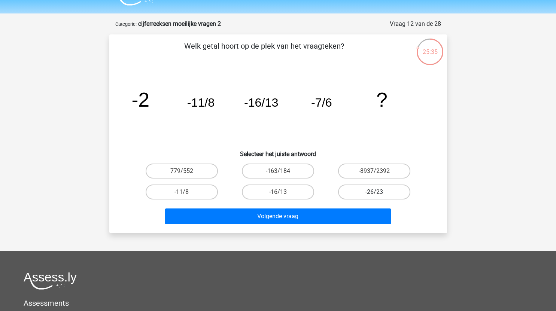
click at [385, 190] on label "-26/23" at bounding box center [374, 192] width 72 height 15
click at [379, 192] on input "-26/23" at bounding box center [376, 194] width 5 height 5
radio input "true"
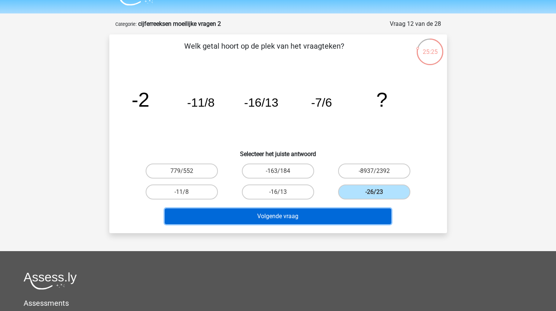
click at [338, 216] on button "Volgende vraag" at bounding box center [278, 216] width 226 height 16
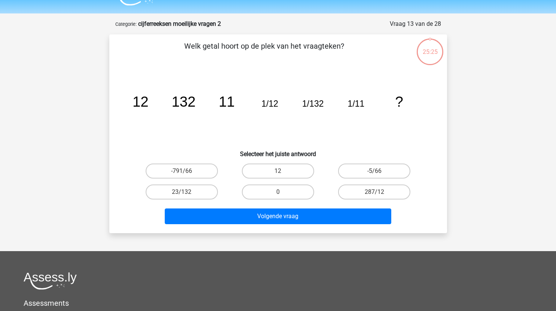
scroll to position [37, 0]
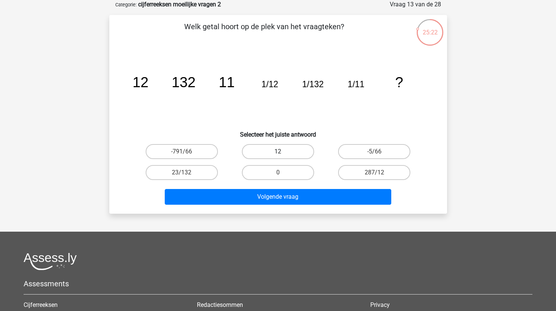
click at [292, 156] on label "12" at bounding box center [278, 151] width 72 height 15
click at [283, 156] on input "12" at bounding box center [280, 154] width 5 height 5
radio input "true"
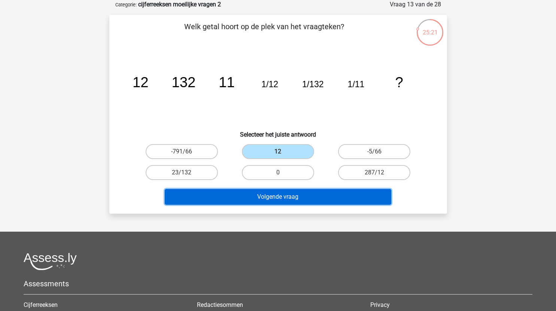
click at [303, 202] on button "Volgende vraag" at bounding box center [278, 197] width 226 height 16
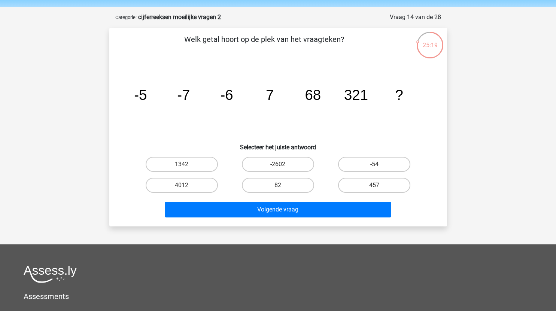
scroll to position [24, 0]
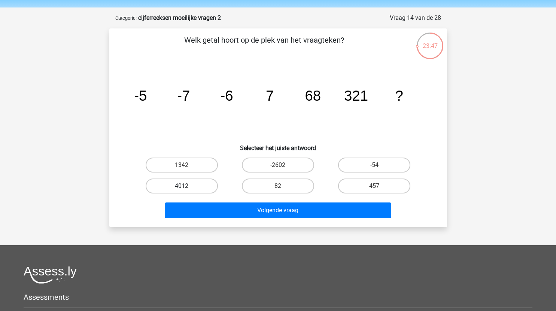
click at [198, 182] on label "4012" at bounding box center [182, 186] width 72 height 15
click at [186, 186] on input "4012" at bounding box center [184, 188] width 5 height 5
radio input "true"
click at [194, 164] on label "1342" at bounding box center [182, 165] width 72 height 15
click at [186, 165] on input "1342" at bounding box center [184, 167] width 5 height 5
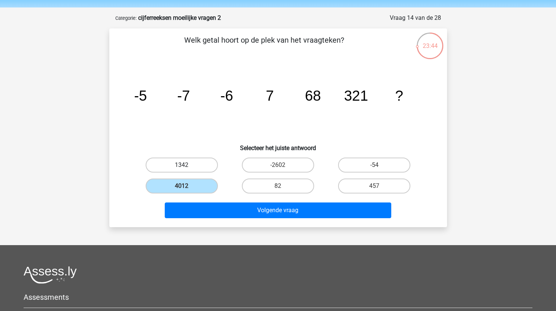
radio input "true"
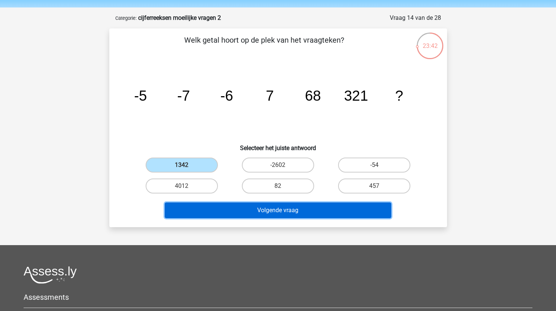
click at [351, 210] on button "Volgende vraag" at bounding box center [278, 210] width 226 height 16
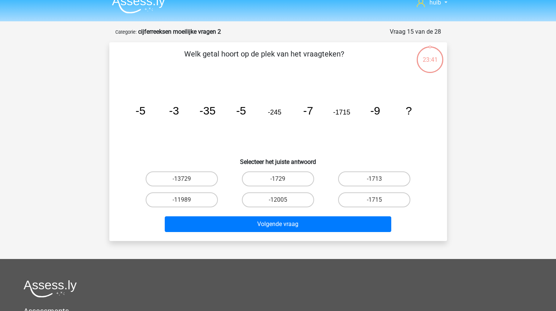
scroll to position [10, 0]
click at [299, 204] on label "-12005" at bounding box center [278, 200] width 72 height 15
click at [283, 204] on input "-12005" at bounding box center [280, 202] width 5 height 5
radio input "true"
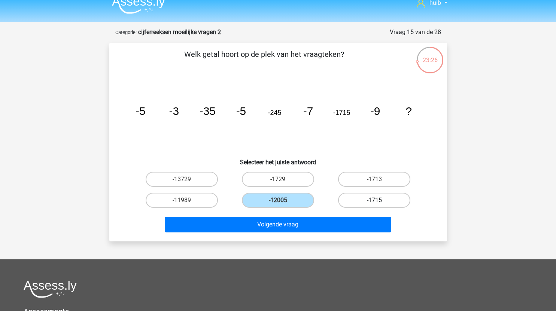
click at [374, 199] on label "-1715" at bounding box center [374, 200] width 72 height 15
click at [374, 200] on input "-1715" at bounding box center [376, 202] width 5 height 5
radio input "true"
click at [282, 200] on label "-12005" at bounding box center [278, 200] width 72 height 15
click at [282, 200] on input "-12005" at bounding box center [280, 202] width 5 height 5
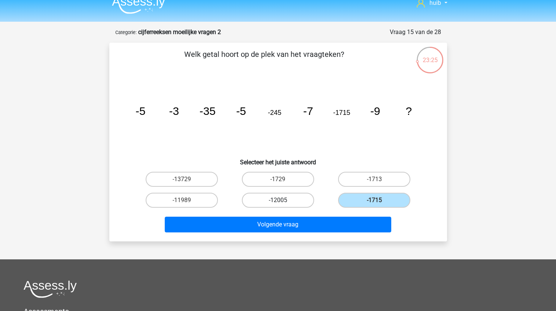
radio input "true"
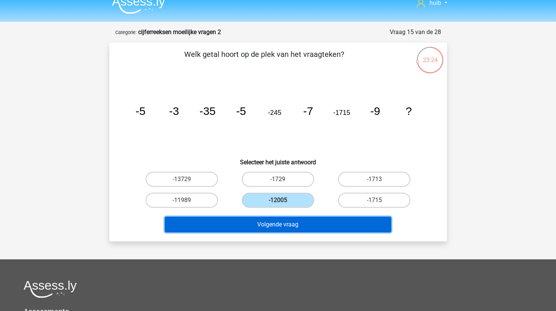
click at [299, 225] on button "Volgende vraag" at bounding box center [278, 225] width 226 height 16
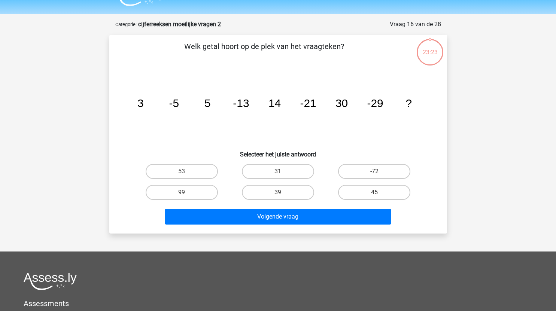
scroll to position [15, 0]
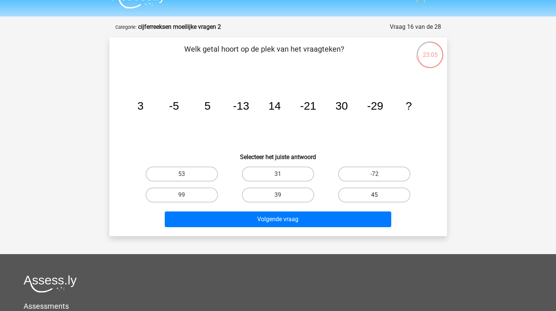
click at [384, 196] on label "45" at bounding box center [374, 195] width 72 height 15
click at [379, 196] on input "45" at bounding box center [376, 197] width 5 height 5
radio input "true"
click at [197, 169] on label "53" at bounding box center [182, 174] width 72 height 15
click at [186, 174] on input "53" at bounding box center [184, 176] width 5 height 5
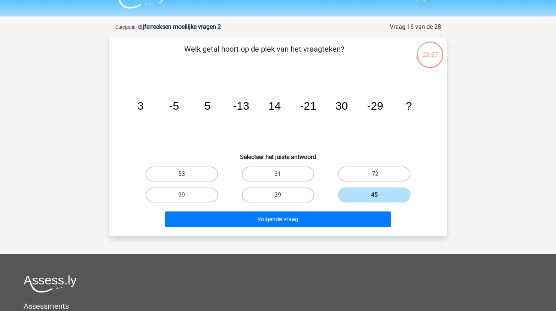
radio input "true"
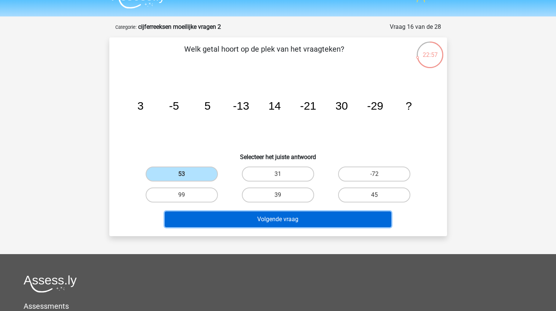
click at [258, 217] on button "Volgende vraag" at bounding box center [278, 219] width 226 height 16
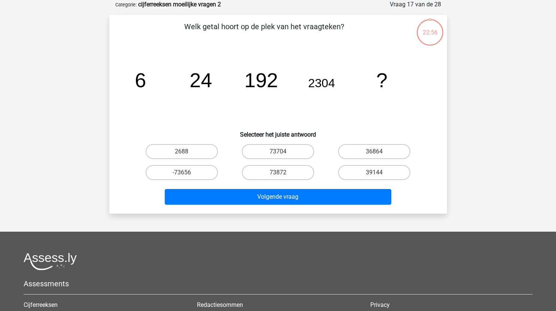
scroll to position [0, 0]
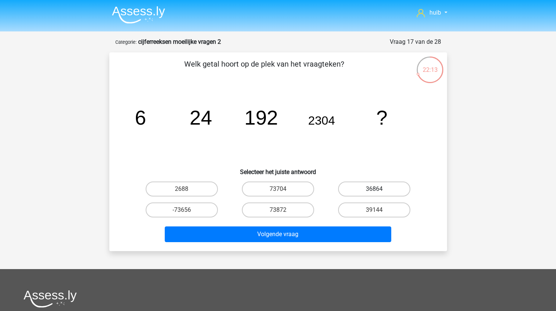
click at [385, 185] on label "36864" at bounding box center [374, 189] width 72 height 15
click at [379, 189] on input "36864" at bounding box center [376, 191] width 5 height 5
radio input "true"
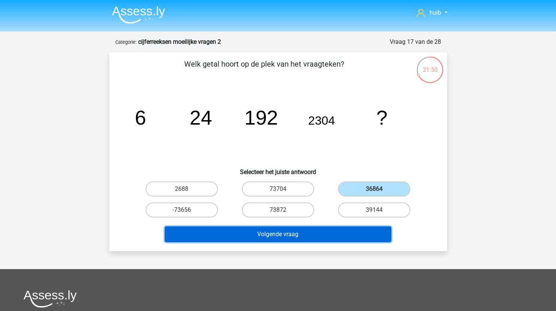
click at [342, 233] on button "Volgende vraag" at bounding box center [278, 234] width 226 height 16
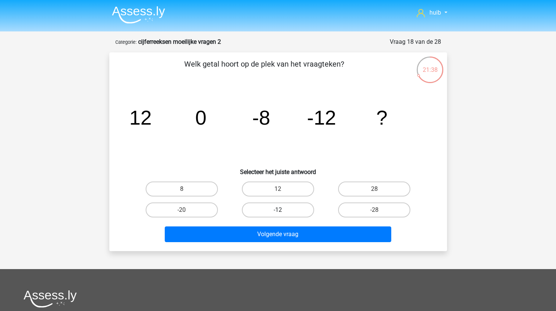
click at [291, 208] on label "-12" at bounding box center [278, 209] width 72 height 15
click at [283, 210] on input "-12" at bounding box center [280, 212] width 5 height 5
radio input "true"
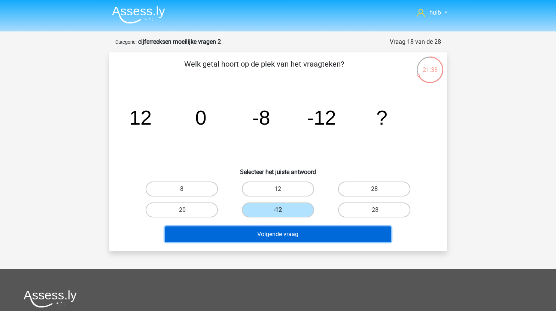
click at [305, 236] on button "Volgende vraag" at bounding box center [278, 234] width 226 height 16
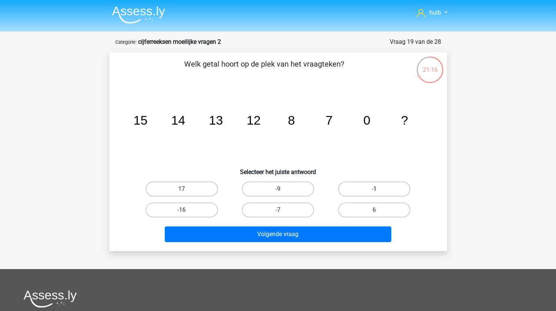
click at [382, 189] on label "-1" at bounding box center [374, 189] width 72 height 15
click at [379, 189] on input "-1" at bounding box center [376, 191] width 5 height 5
radio input "true"
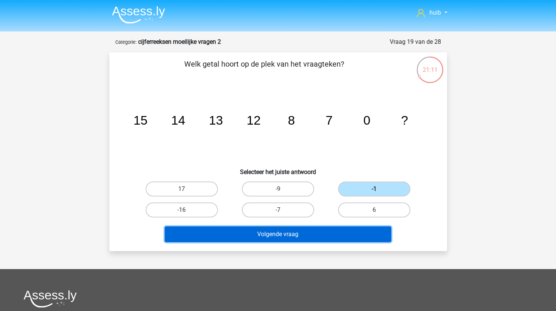
click at [334, 233] on button "Volgende vraag" at bounding box center [278, 234] width 226 height 16
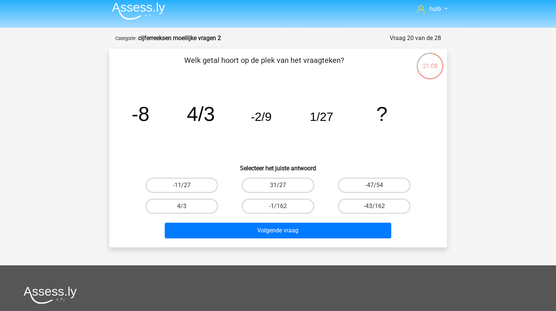
scroll to position [3, 0]
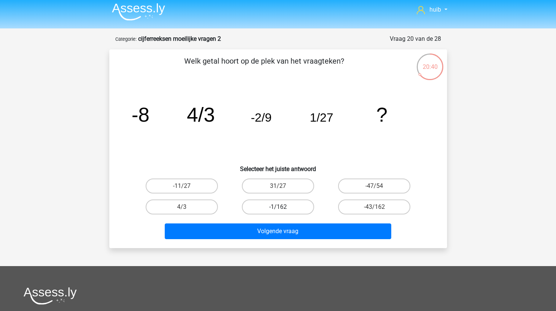
click at [301, 205] on label "-1/162" at bounding box center [278, 207] width 72 height 15
click at [283, 207] on input "-1/162" at bounding box center [280, 209] width 5 height 5
radio input "true"
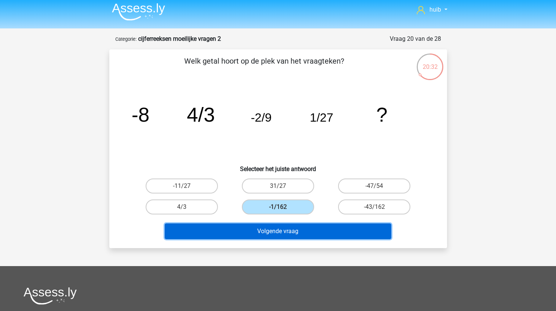
click at [316, 231] on button "Volgende vraag" at bounding box center [278, 231] width 226 height 16
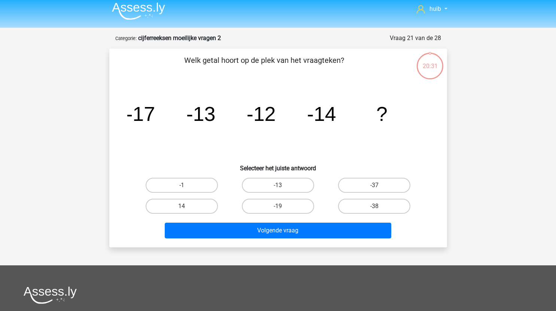
scroll to position [3, 0]
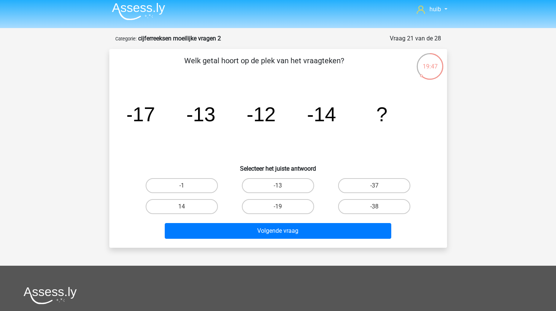
click at [286, 215] on div "-19" at bounding box center [278, 206] width 96 height 21
click at [296, 207] on label "-19" at bounding box center [278, 206] width 72 height 15
click at [283, 207] on input "-19" at bounding box center [280, 209] width 5 height 5
radio input "true"
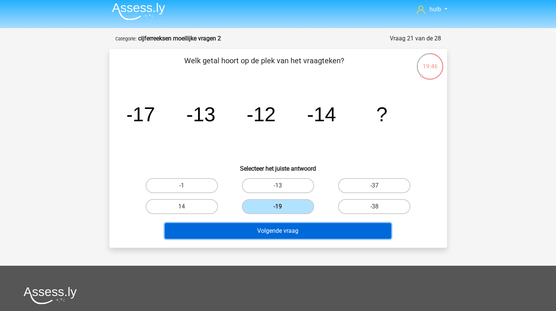
click at [303, 237] on button "Volgende vraag" at bounding box center [278, 231] width 226 height 16
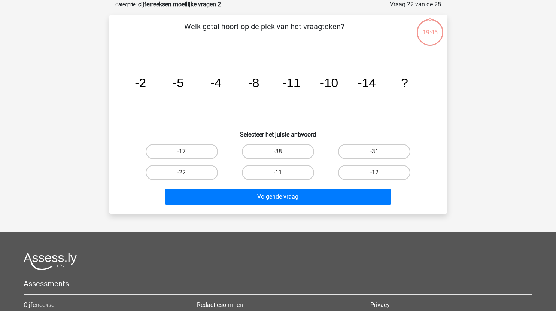
scroll to position [13, 0]
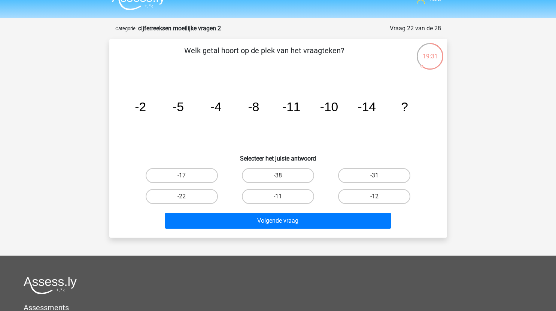
click at [186, 180] on input "-17" at bounding box center [184, 178] width 5 height 5
radio input "true"
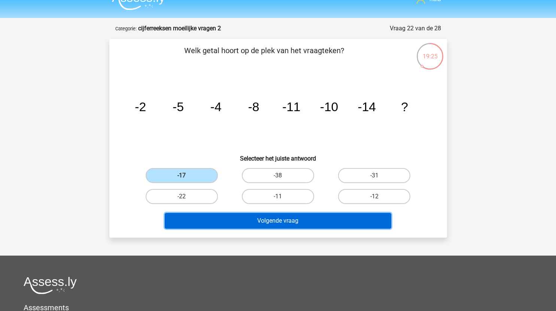
click at [275, 220] on button "Volgende vraag" at bounding box center [278, 221] width 226 height 16
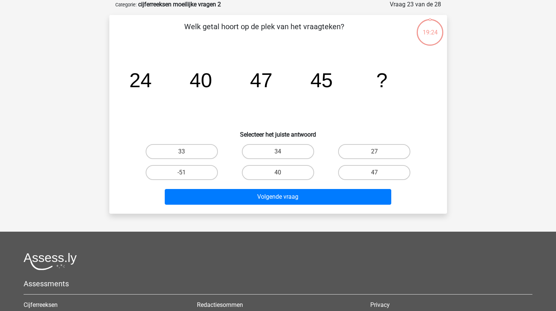
scroll to position [0, 0]
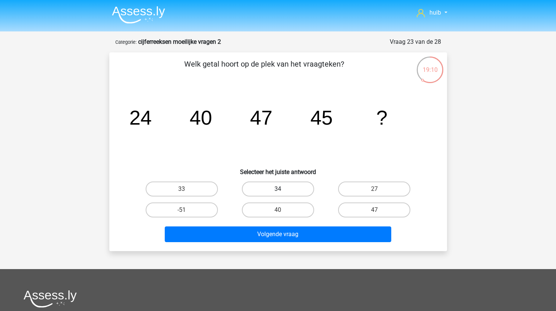
click at [284, 192] on label "34" at bounding box center [278, 189] width 72 height 15
click at [283, 192] on input "34" at bounding box center [280, 191] width 5 height 5
radio input "true"
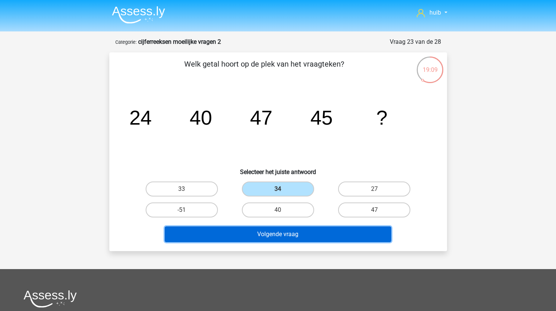
click at [295, 234] on button "Volgende vraag" at bounding box center [278, 234] width 226 height 16
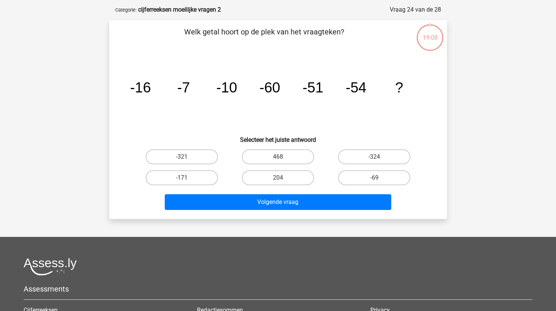
scroll to position [37, 0]
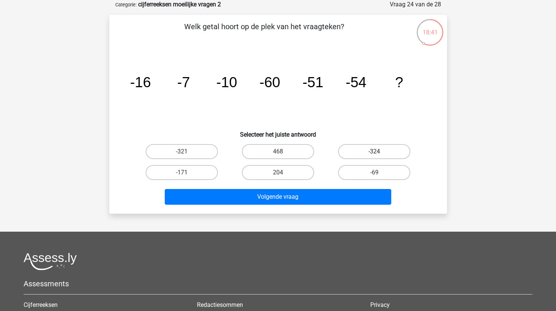
click at [389, 149] on label "-324" at bounding box center [374, 151] width 72 height 15
click at [379, 152] on input "-324" at bounding box center [376, 154] width 5 height 5
radio input "true"
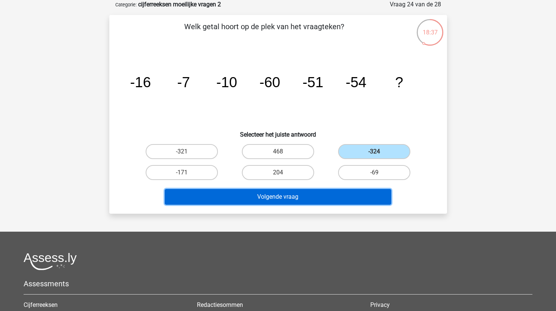
click at [319, 195] on button "Volgende vraag" at bounding box center [278, 197] width 226 height 16
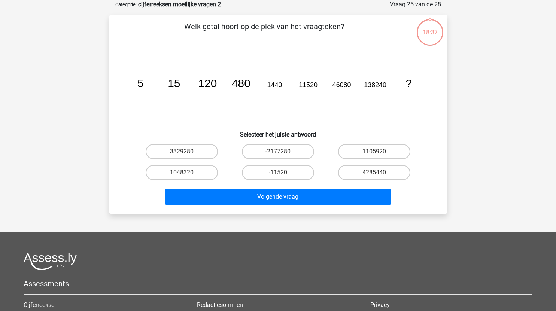
scroll to position [7, 0]
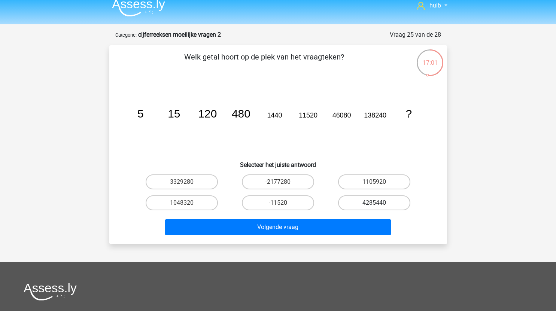
click at [369, 199] on label "4285440" at bounding box center [374, 202] width 72 height 15
click at [374, 203] on input "4285440" at bounding box center [376, 205] width 5 height 5
radio input "true"
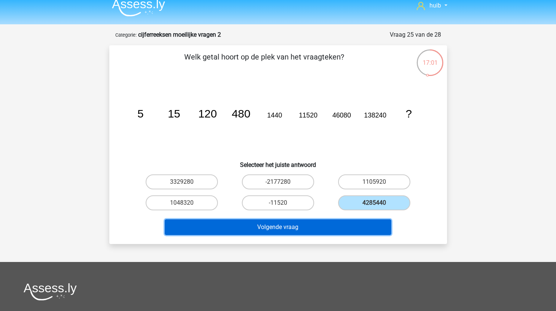
click at [342, 225] on button "Volgende vraag" at bounding box center [278, 227] width 226 height 16
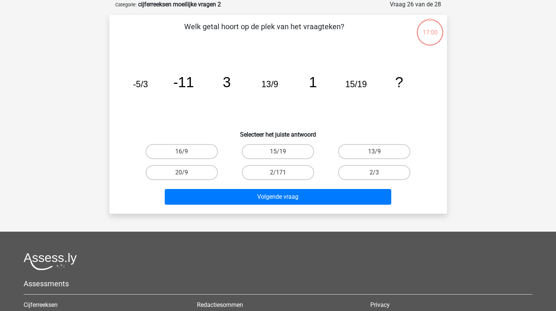
scroll to position [31, 0]
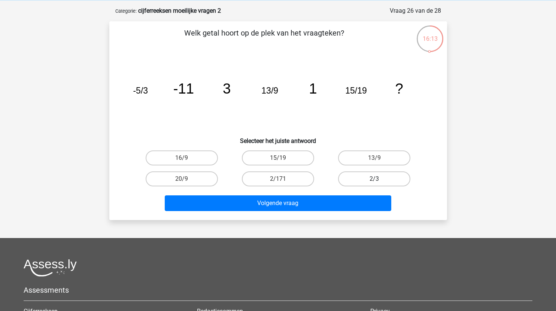
click at [352, 175] on label "2/3" at bounding box center [374, 178] width 72 height 15
click at [374, 179] on input "2/3" at bounding box center [376, 181] width 5 height 5
radio input "true"
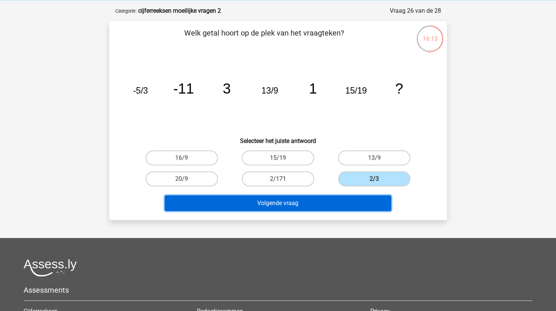
click at [338, 201] on button "Volgende vraag" at bounding box center [278, 203] width 226 height 16
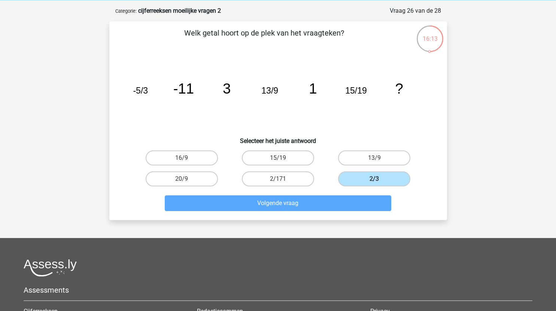
scroll to position [37, 0]
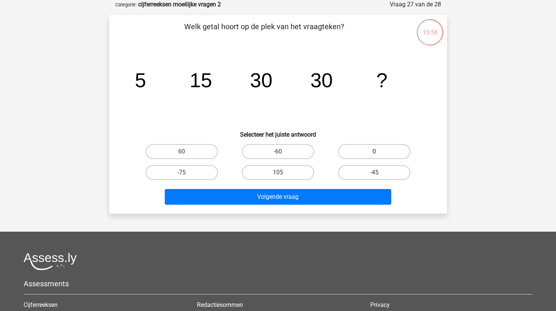
click at [373, 149] on label "0" at bounding box center [374, 151] width 72 height 15
click at [374, 152] on input "0" at bounding box center [376, 154] width 5 height 5
radio input "true"
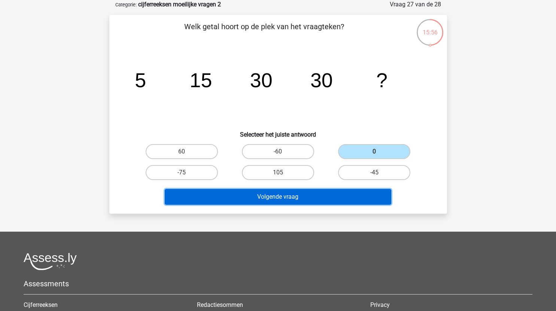
click at [311, 200] on button "Volgende vraag" at bounding box center [278, 197] width 226 height 16
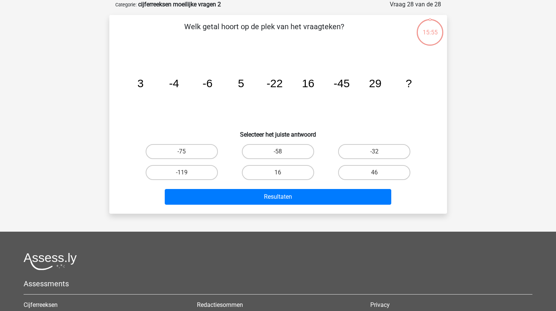
scroll to position [30, 0]
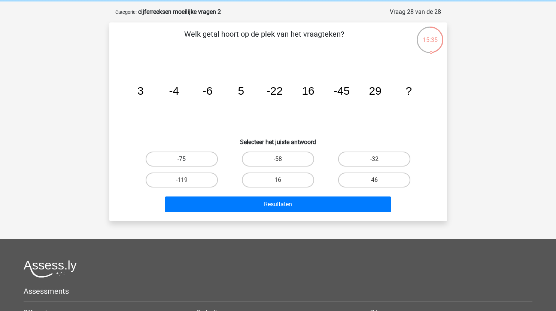
click at [194, 153] on label "-75" at bounding box center [182, 159] width 72 height 15
click at [186, 159] on input "-75" at bounding box center [184, 161] width 5 height 5
radio input "true"
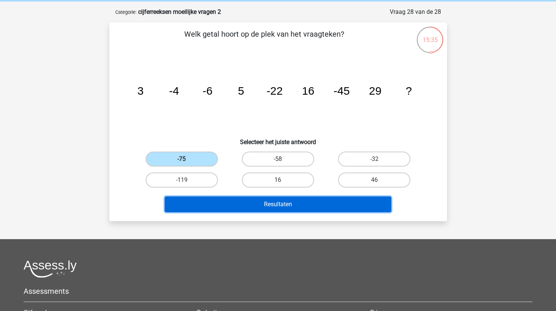
click at [255, 206] on button "Resultaten" at bounding box center [278, 205] width 226 height 16
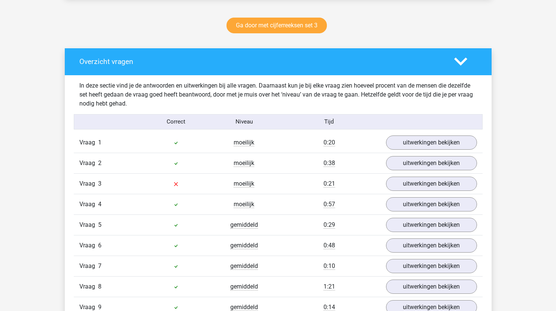
scroll to position [383, 0]
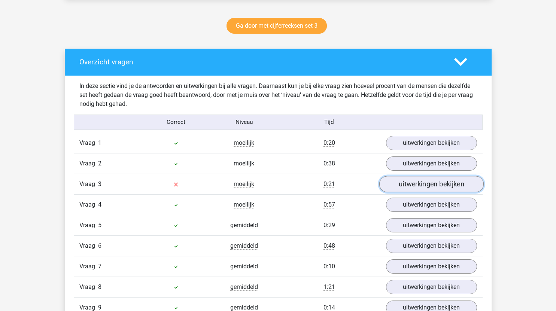
click at [411, 183] on link "uitwerkingen bekijken" at bounding box center [431, 184] width 104 height 16
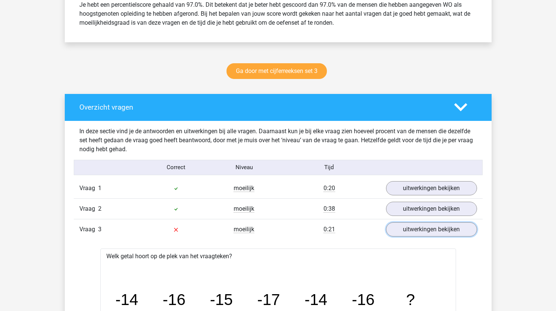
scroll to position [340, 0]
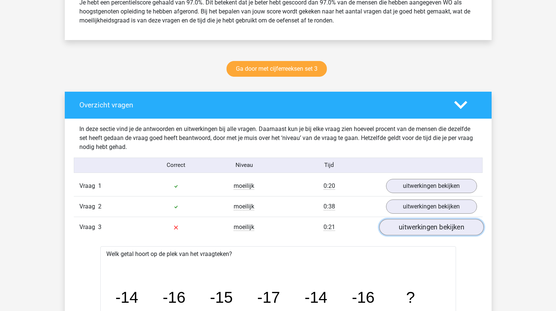
click at [414, 227] on link "uitwerkingen bekijken" at bounding box center [431, 227] width 104 height 16
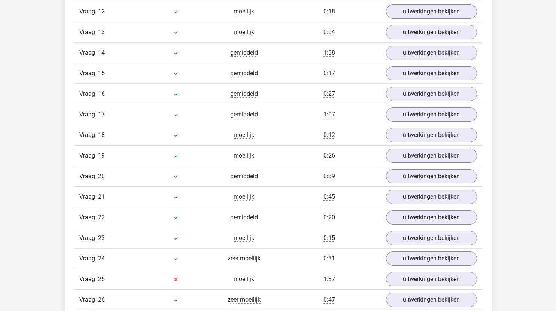
scroll to position [800, 0]
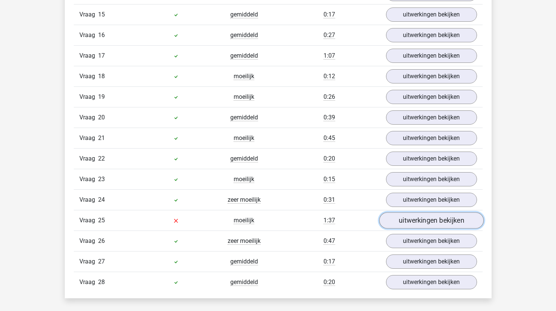
click at [422, 216] on link "uitwerkingen bekijken" at bounding box center [431, 220] width 104 height 16
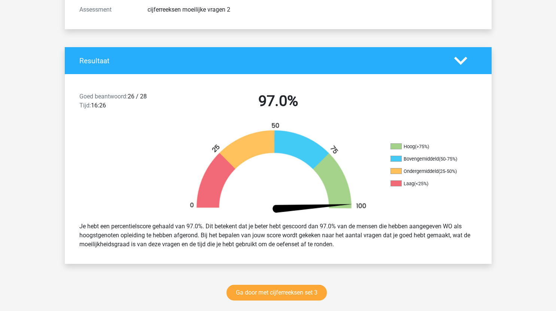
scroll to position [0, 0]
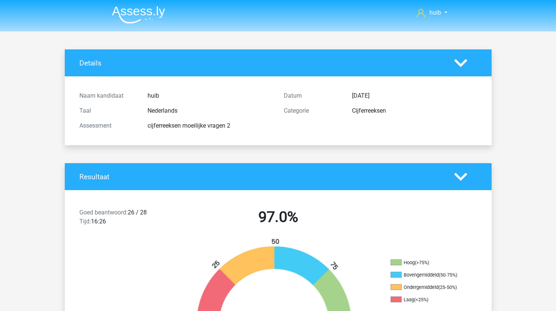
click at [145, 19] on img at bounding box center [138, 15] width 53 height 18
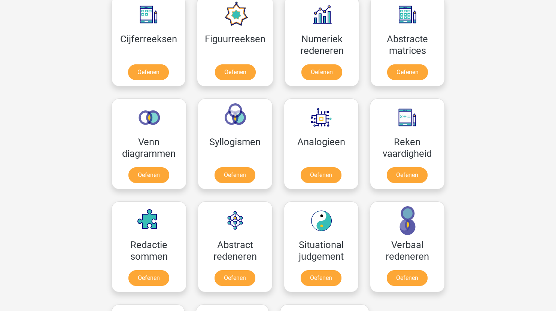
scroll to position [356, 0]
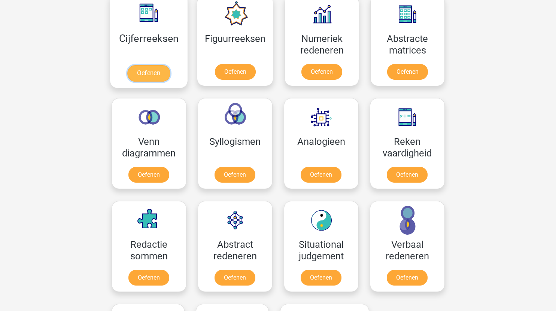
click at [156, 77] on link "Oefenen" at bounding box center [148, 73] width 43 height 16
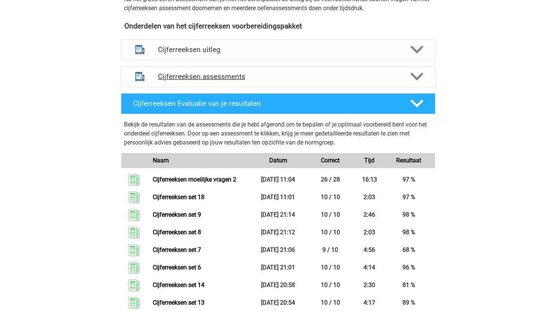
scroll to position [262, 0]
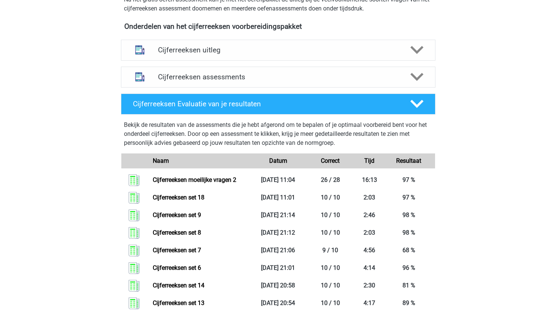
click at [344, 91] on div "Cijferreeksen assessments We raden je aan om minimaal 3 oefensets te doen met t…" at bounding box center [278, 77] width 344 height 27
click at [344, 81] on h4 "Cijferreeksen assessments" at bounding box center [278, 77] width 240 height 9
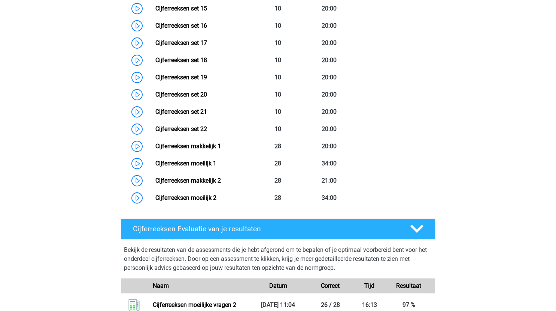
scroll to position [640, 0]
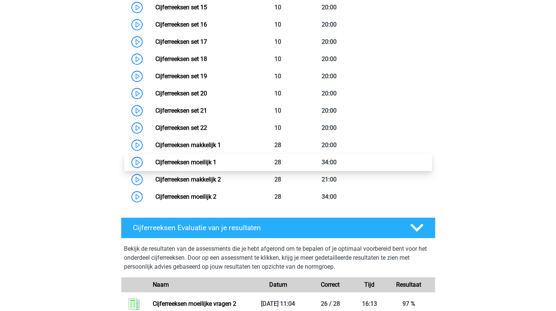
click at [155, 166] on link "Cijferreeksen moeilijk 1" at bounding box center [185, 162] width 61 height 7
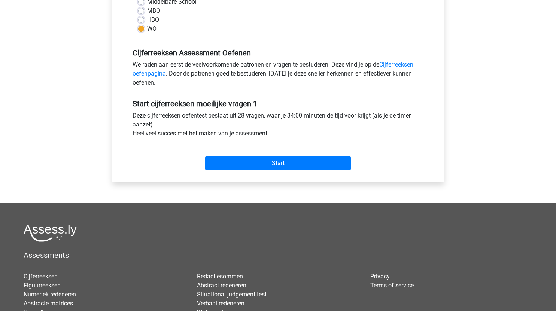
scroll to position [191, 0]
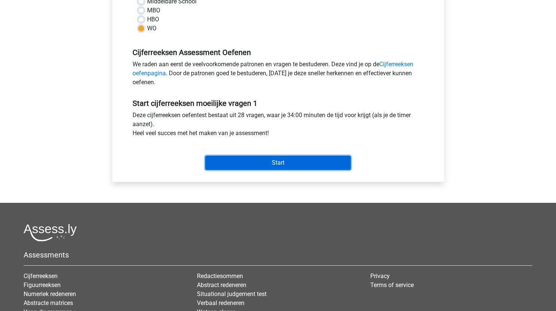
click at [277, 161] on input "Start" at bounding box center [278, 163] width 146 height 14
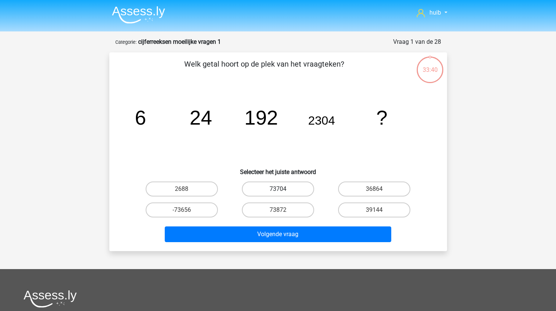
click at [299, 191] on label "73704" at bounding box center [278, 189] width 72 height 15
click at [283, 191] on input "73704" at bounding box center [280, 191] width 5 height 5
radio input "true"
click at [382, 194] on label "36864" at bounding box center [374, 189] width 72 height 15
click at [379, 194] on input "36864" at bounding box center [376, 191] width 5 height 5
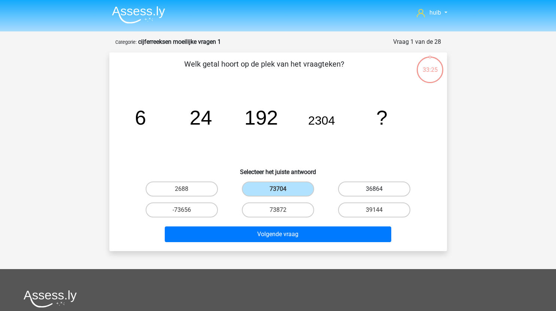
radio input "true"
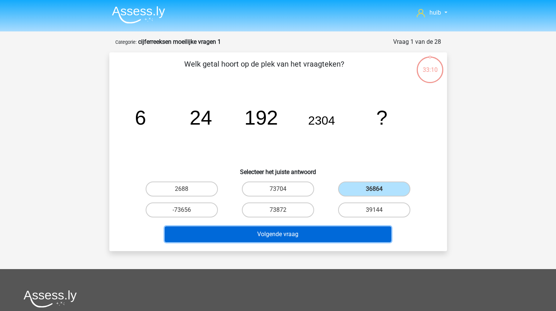
click at [347, 232] on button "Volgende vraag" at bounding box center [278, 234] width 226 height 16
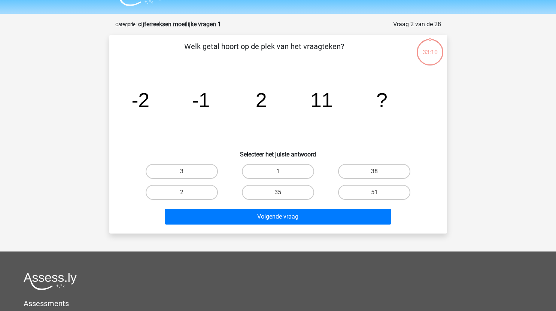
scroll to position [16, 0]
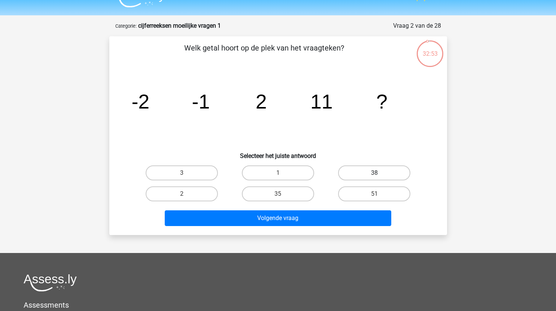
click at [387, 175] on label "38" at bounding box center [374, 172] width 72 height 15
click at [379, 175] on input "38" at bounding box center [376, 175] width 5 height 5
radio input "true"
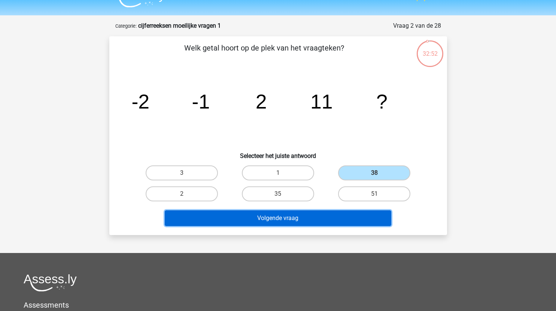
click at [304, 219] on button "Volgende vraag" at bounding box center [278, 218] width 226 height 16
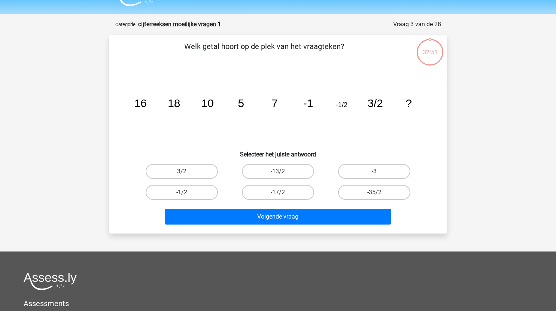
scroll to position [17, 0]
click at [294, 169] on label "-13/2" at bounding box center [278, 171] width 72 height 15
click at [283, 172] on input "-13/2" at bounding box center [280, 174] width 5 height 5
radio input "true"
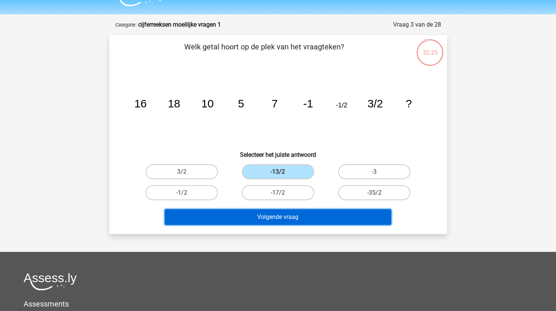
click at [314, 217] on button "Volgende vraag" at bounding box center [278, 217] width 226 height 16
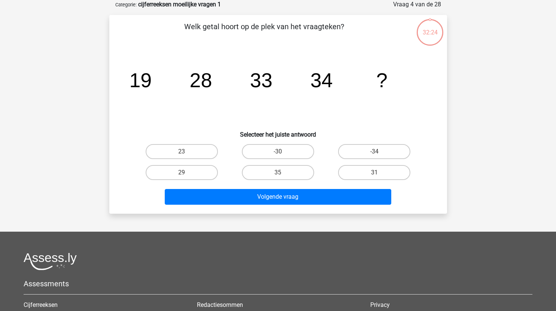
scroll to position [7, 0]
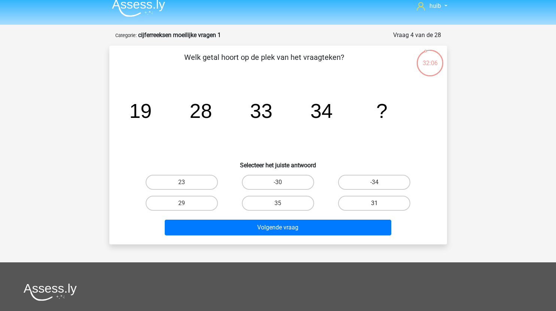
click at [376, 201] on label "31" at bounding box center [374, 203] width 72 height 15
click at [376, 203] on input "31" at bounding box center [376, 205] width 5 height 5
radio input "true"
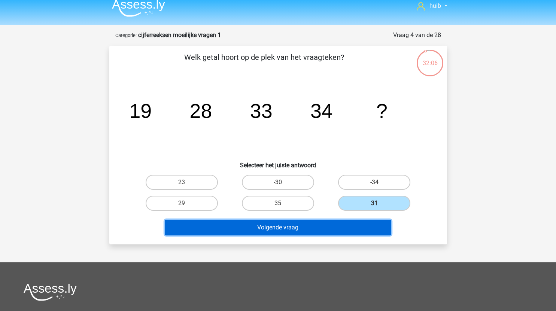
click at [344, 224] on button "Volgende vraag" at bounding box center [278, 228] width 226 height 16
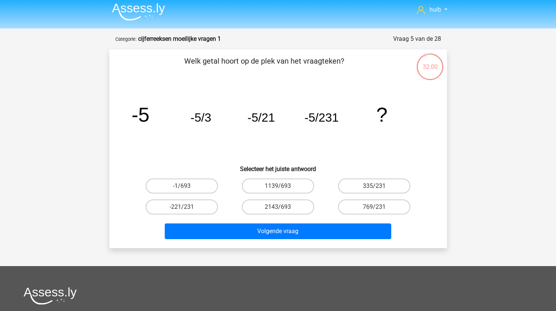
scroll to position [0, 0]
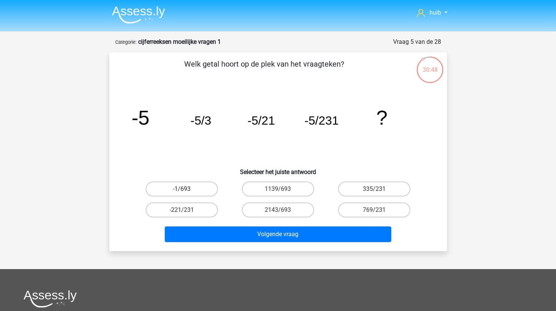
click at [212, 189] on label "-1/693" at bounding box center [182, 189] width 72 height 15
click at [186, 189] on input "-1/693" at bounding box center [184, 191] width 5 height 5
radio input "true"
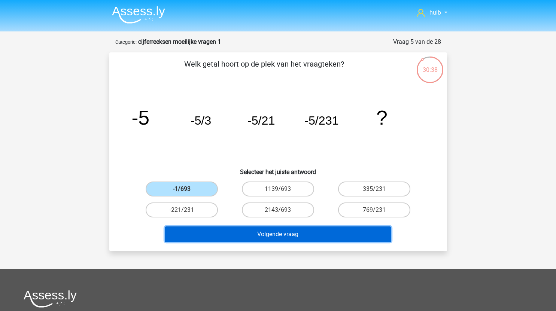
click at [298, 232] on button "Volgende vraag" at bounding box center [278, 234] width 226 height 16
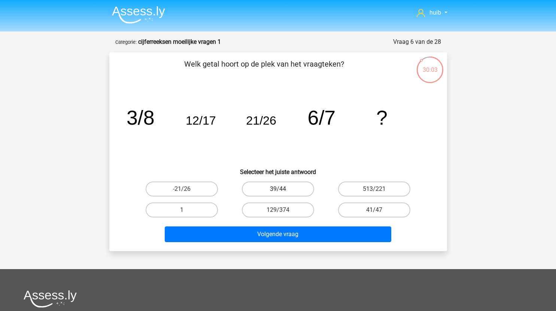
click at [296, 187] on label "39/44" at bounding box center [278, 189] width 72 height 15
click at [283, 189] on input "39/44" at bounding box center [280, 191] width 5 height 5
radio input "true"
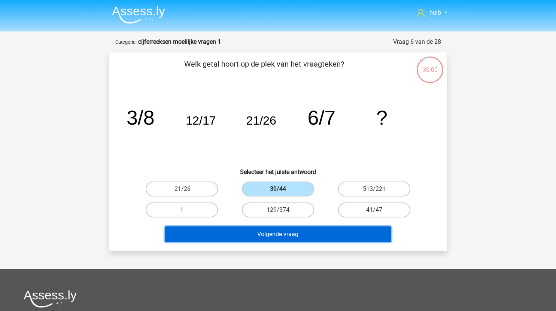
click at [285, 234] on button "Volgende vraag" at bounding box center [278, 234] width 226 height 16
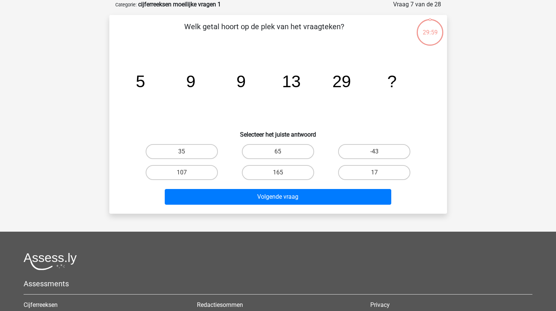
scroll to position [20, 0]
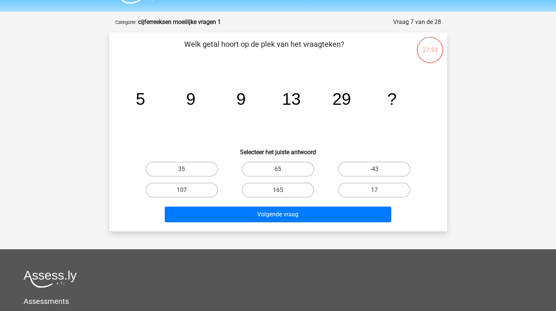
click at [278, 169] on input "65" at bounding box center [280, 171] width 5 height 5
radio input "true"
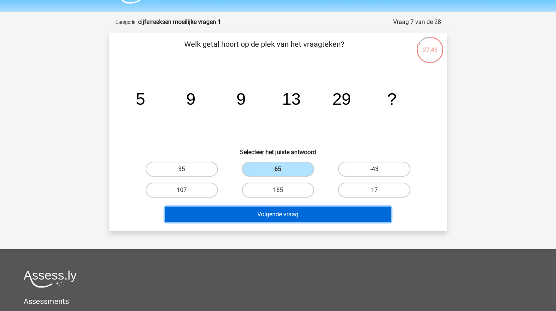
click at [289, 207] on button "Volgende vraag" at bounding box center [278, 215] width 226 height 16
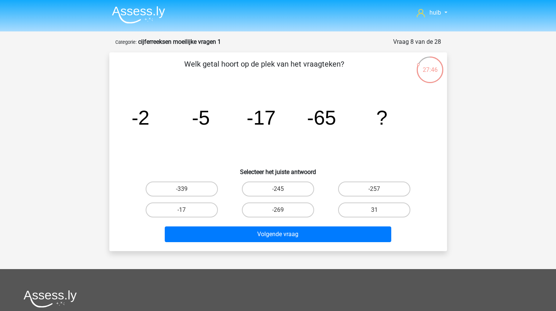
scroll to position [6, 0]
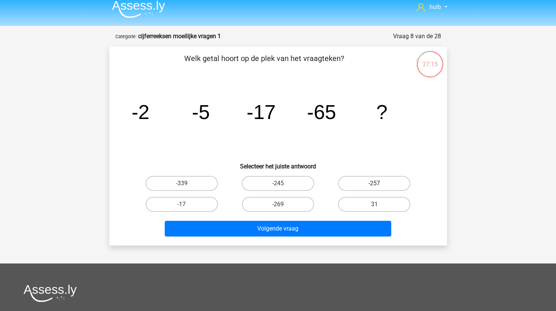
click at [391, 182] on label "-257" at bounding box center [374, 183] width 72 height 15
click at [379, 183] on input "-257" at bounding box center [376, 185] width 5 height 5
radio input "true"
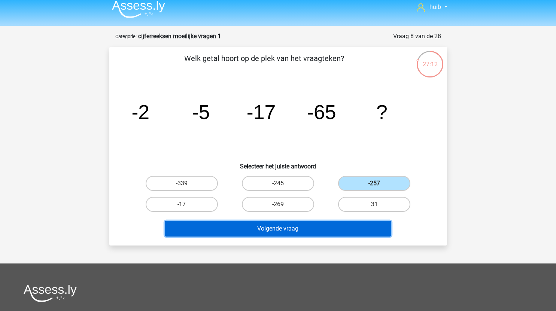
click at [304, 226] on button "Volgende vraag" at bounding box center [278, 229] width 226 height 16
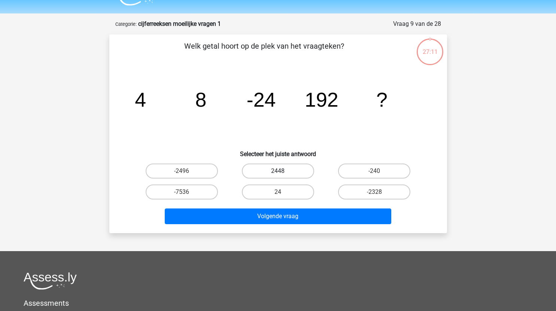
scroll to position [16, 0]
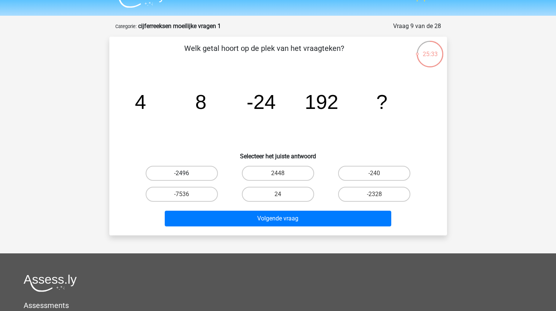
click at [201, 173] on label "-2496" at bounding box center [182, 173] width 72 height 15
click at [186, 173] on input "-2496" at bounding box center [184, 175] width 5 height 5
radio input "true"
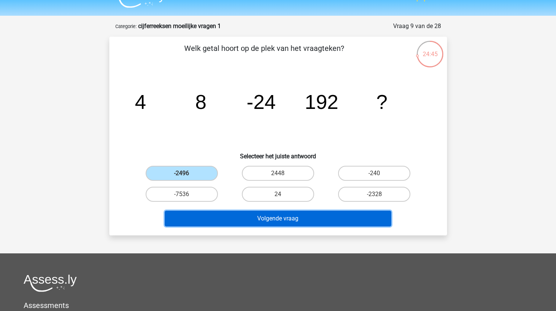
click at [264, 217] on button "Volgende vraag" at bounding box center [278, 219] width 226 height 16
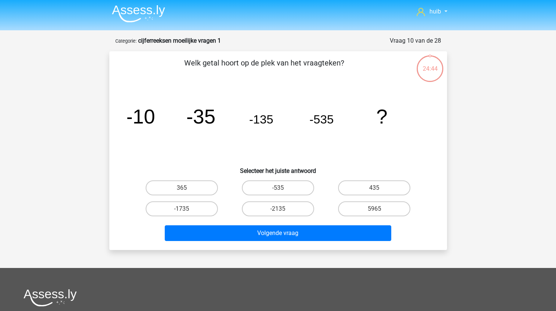
scroll to position [0, 0]
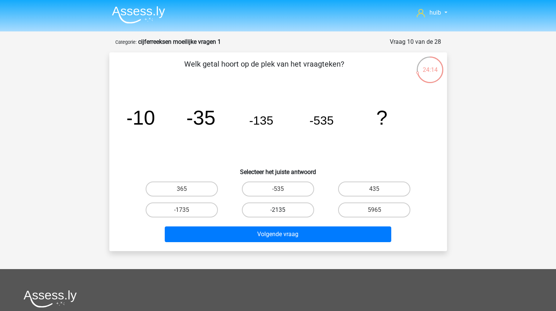
click at [285, 210] on label "-2135" at bounding box center [278, 209] width 72 height 15
click at [283, 210] on input "-2135" at bounding box center [280, 212] width 5 height 5
radio input "true"
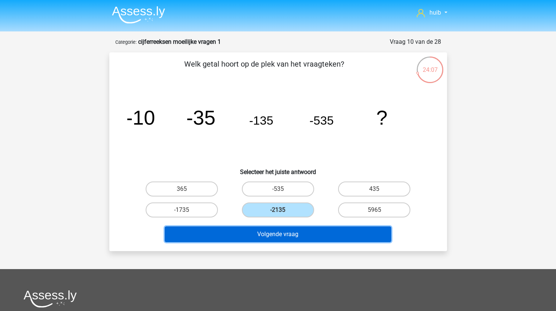
click at [314, 236] on button "Volgende vraag" at bounding box center [278, 234] width 226 height 16
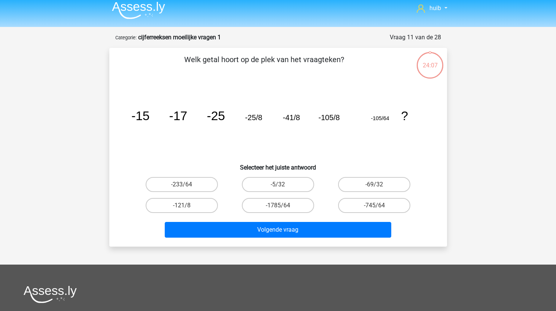
scroll to position [4, 0]
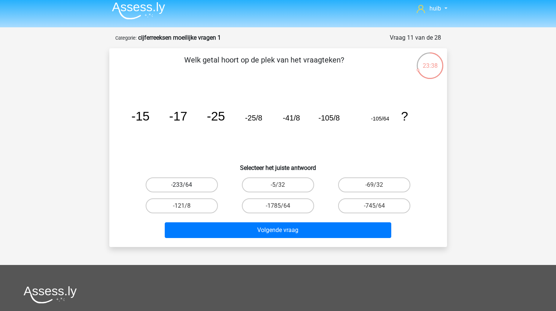
click at [197, 184] on label "-233/64" at bounding box center [182, 184] width 72 height 15
click at [186, 185] on input "-233/64" at bounding box center [184, 187] width 5 height 5
radio input "true"
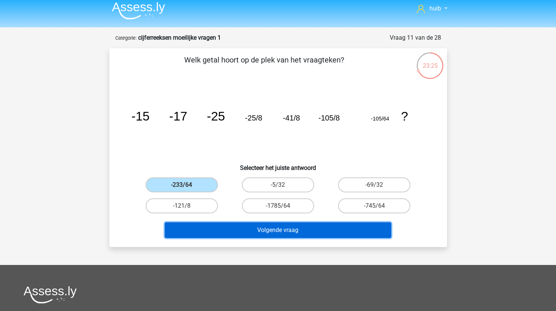
click at [271, 232] on button "Volgende vraag" at bounding box center [278, 230] width 226 height 16
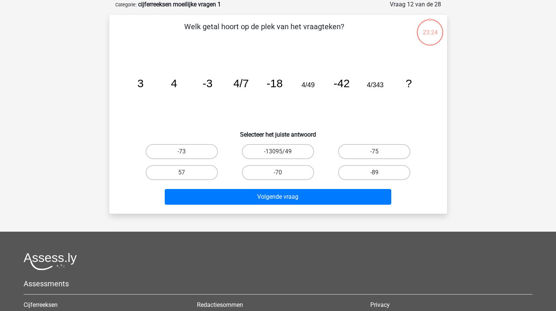
scroll to position [12, 0]
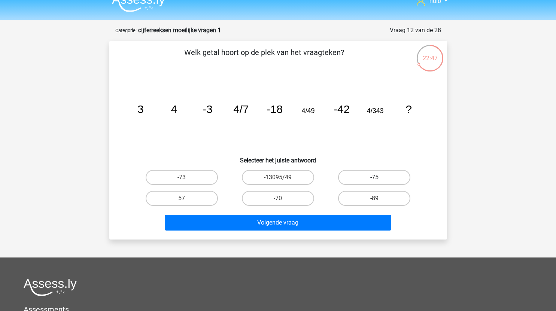
click at [381, 182] on label "-75" at bounding box center [374, 177] width 72 height 15
click at [379, 182] on input "-75" at bounding box center [376, 179] width 5 height 5
radio input "true"
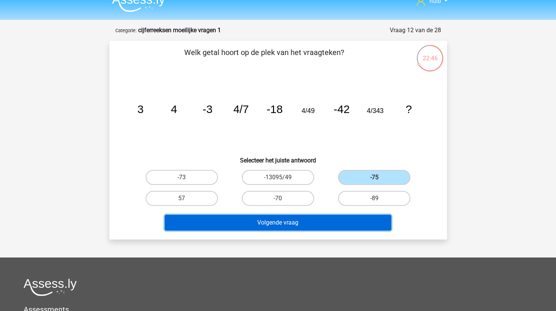
click at [312, 219] on button "Volgende vraag" at bounding box center [278, 223] width 226 height 16
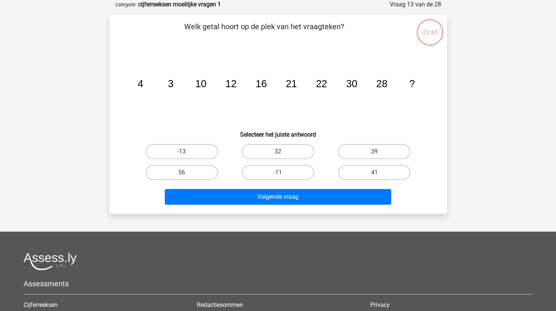
scroll to position [15, 0]
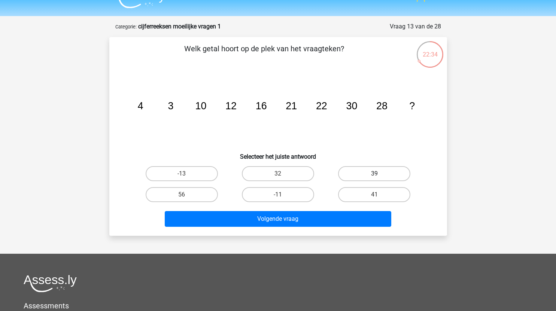
click at [382, 173] on label "39" at bounding box center [374, 173] width 72 height 15
click at [379, 174] on input "39" at bounding box center [376, 176] width 5 height 5
radio input "true"
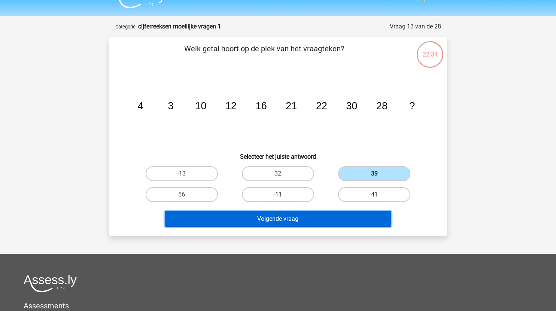
click at [321, 219] on button "Volgende vraag" at bounding box center [278, 219] width 226 height 16
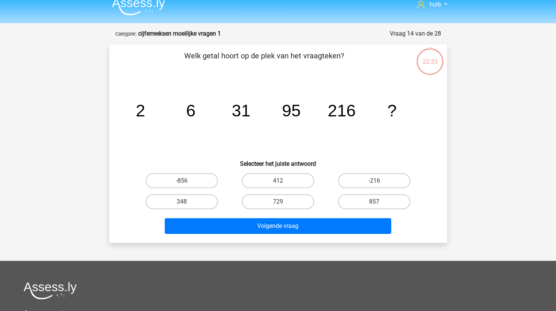
scroll to position [8, 0]
click at [300, 182] on label "412" at bounding box center [278, 181] width 72 height 15
click at [283, 182] on input "412" at bounding box center [280, 183] width 5 height 5
radio input "true"
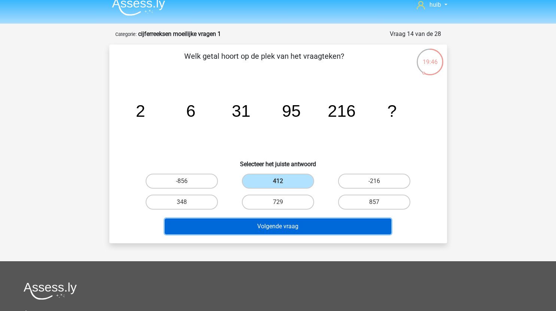
click at [302, 225] on button "Volgende vraag" at bounding box center [278, 227] width 226 height 16
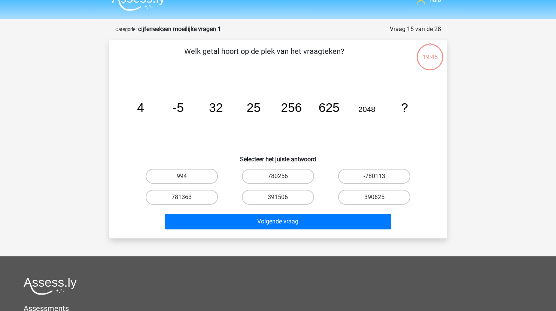
scroll to position [12, 0]
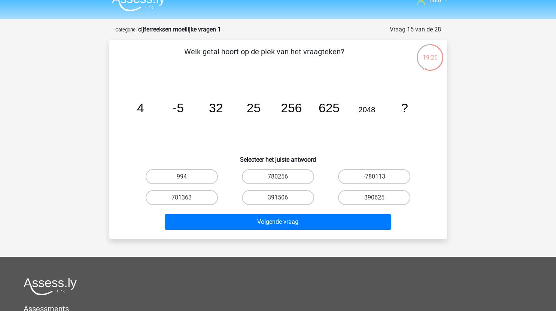
click at [349, 200] on label "390625" at bounding box center [374, 197] width 72 height 15
click at [374, 200] on input "390625" at bounding box center [376, 200] width 5 height 5
radio input "true"
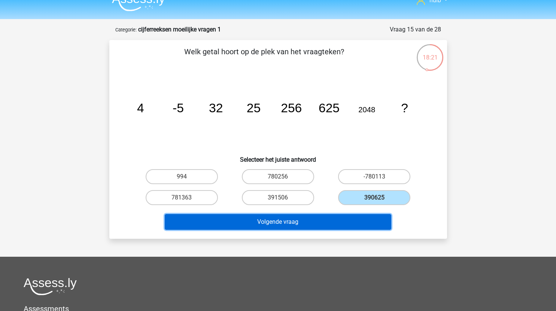
click at [315, 225] on button "Volgende vraag" at bounding box center [278, 222] width 226 height 16
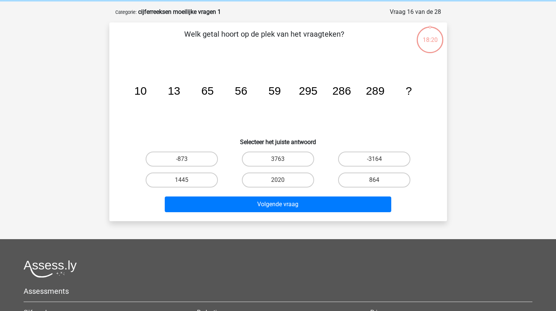
scroll to position [30, 0]
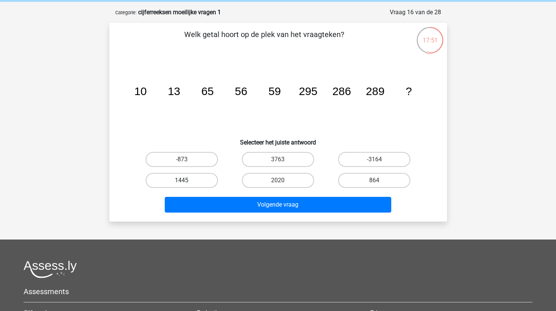
click at [197, 184] on label "1445" at bounding box center [182, 180] width 72 height 15
click at [186, 184] on input "1445" at bounding box center [184, 182] width 5 height 5
radio input "true"
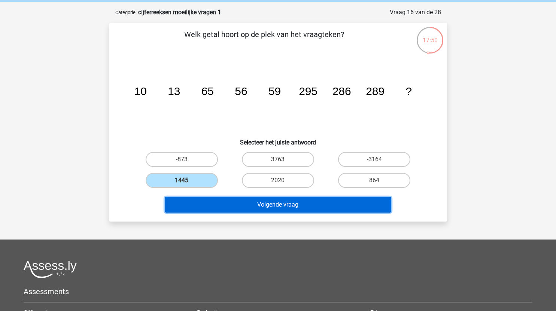
click at [301, 202] on button "Volgende vraag" at bounding box center [278, 205] width 226 height 16
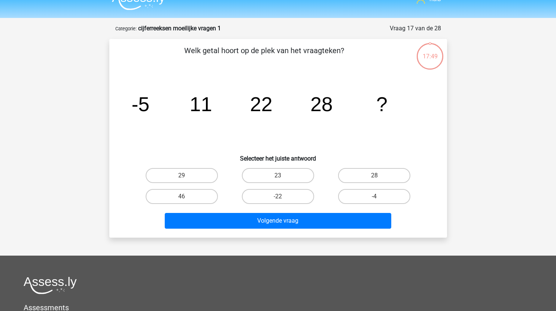
scroll to position [13, 0]
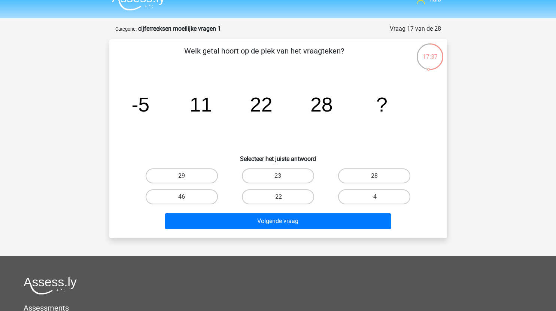
click at [198, 176] on label "29" at bounding box center [182, 175] width 72 height 15
click at [186, 176] on input "29" at bounding box center [184, 178] width 5 height 5
radio input "true"
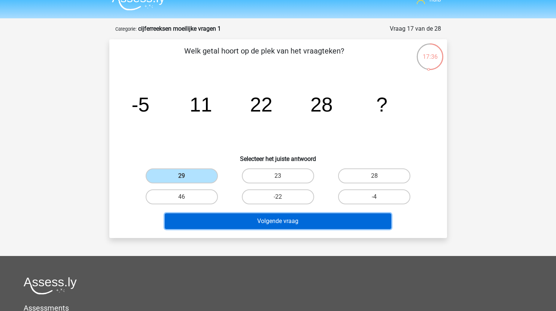
click at [251, 220] on button "Volgende vraag" at bounding box center [278, 221] width 226 height 16
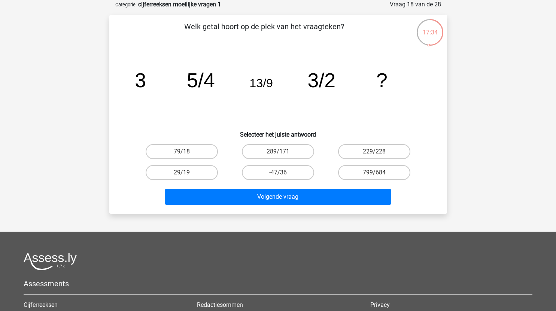
scroll to position [3, 0]
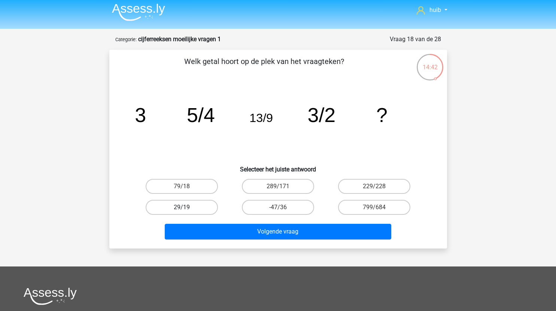
click at [203, 208] on label "29/19" at bounding box center [182, 207] width 72 height 15
click at [186, 208] on input "29/19" at bounding box center [184, 209] width 5 height 5
radio input "true"
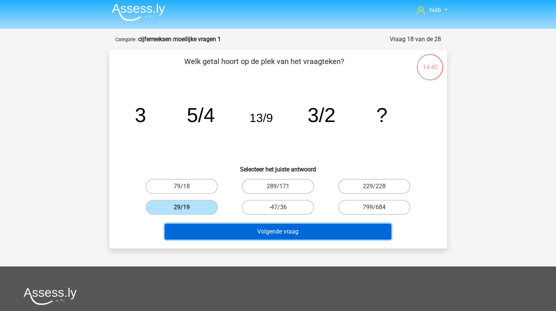
click at [293, 233] on button "Volgende vraag" at bounding box center [278, 232] width 226 height 16
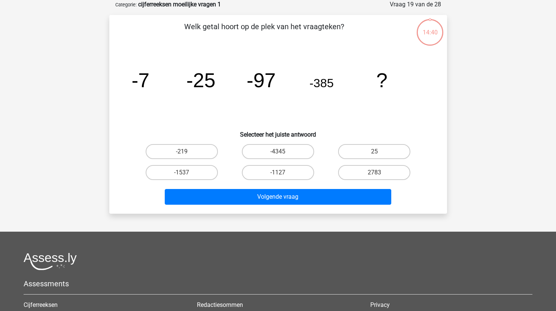
scroll to position [0, 0]
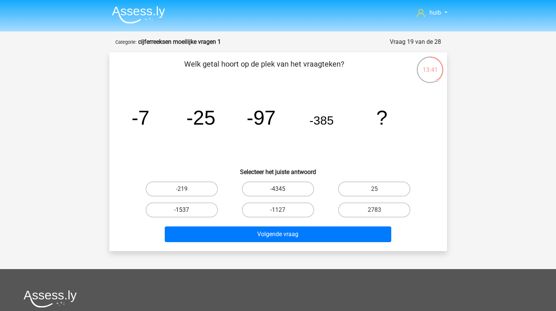
click at [193, 205] on label "-1537" at bounding box center [182, 209] width 72 height 15
click at [186, 210] on input "-1537" at bounding box center [184, 212] width 5 height 5
radio input "true"
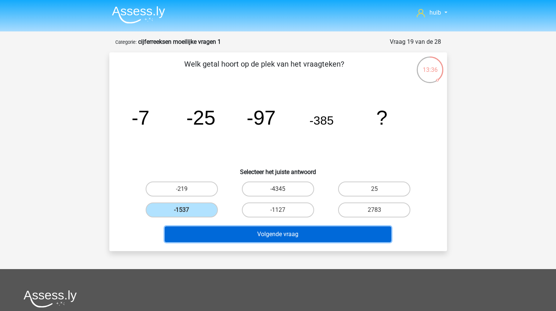
click at [287, 236] on button "Volgende vraag" at bounding box center [278, 234] width 226 height 16
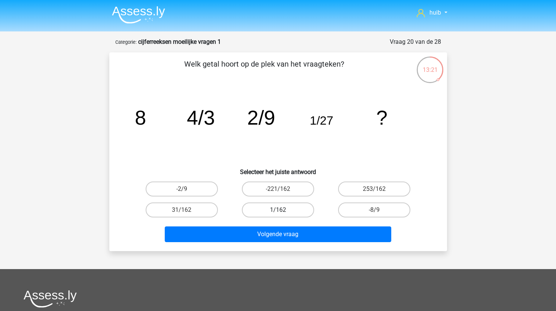
click at [281, 209] on label "1/162" at bounding box center [278, 209] width 72 height 15
click at [281, 210] on input "1/162" at bounding box center [280, 212] width 5 height 5
radio input "true"
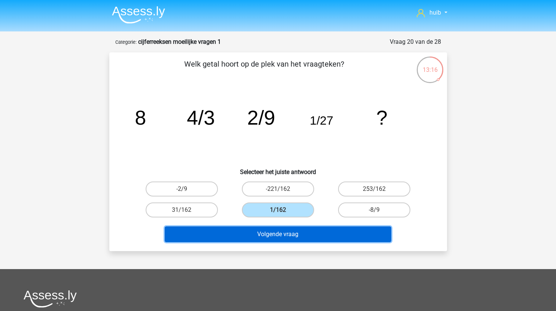
click at [317, 235] on button "Volgende vraag" at bounding box center [278, 234] width 226 height 16
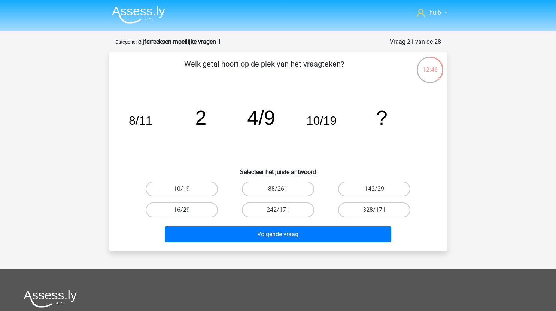
click at [198, 210] on label "16/29" at bounding box center [182, 209] width 72 height 15
click at [186, 210] on input "16/29" at bounding box center [184, 212] width 5 height 5
radio input "true"
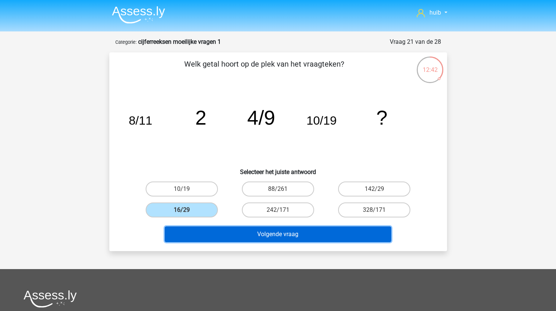
click at [270, 235] on button "Volgende vraag" at bounding box center [278, 234] width 226 height 16
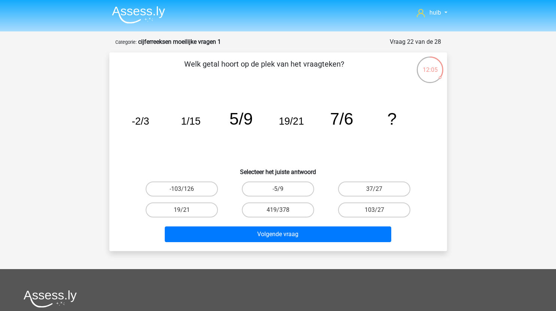
click at [383, 177] on div "Welk getal hoort op de plek van het vraagteken? image/svg+xml -2/3 1/15 5/9 19/…" at bounding box center [278, 151] width 332 height 187
click at [384, 189] on label "37/27" at bounding box center [374, 189] width 72 height 15
click at [379, 189] on input "37/27" at bounding box center [376, 191] width 5 height 5
radio input "true"
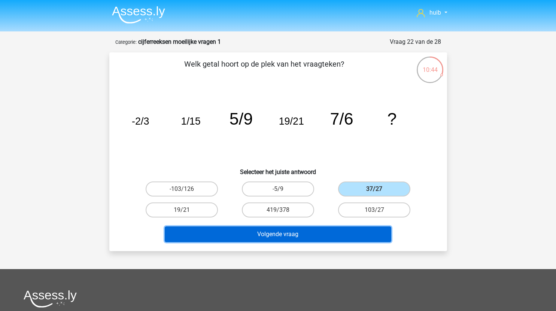
click at [318, 235] on button "Volgende vraag" at bounding box center [278, 234] width 226 height 16
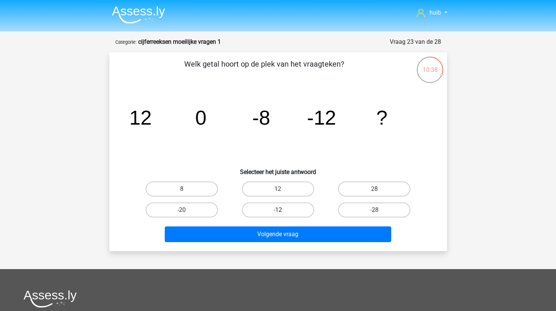
click at [285, 209] on label "-12" at bounding box center [278, 209] width 72 height 15
click at [283, 210] on input "-12" at bounding box center [280, 212] width 5 height 5
radio input "true"
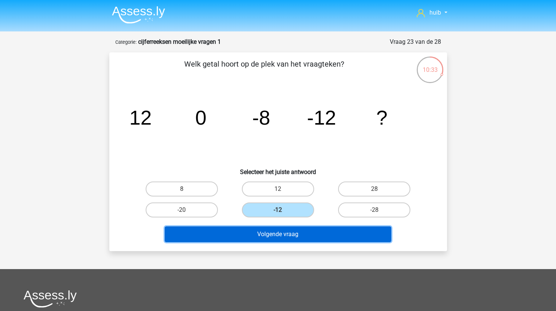
click at [307, 235] on button "Volgende vraag" at bounding box center [278, 234] width 226 height 16
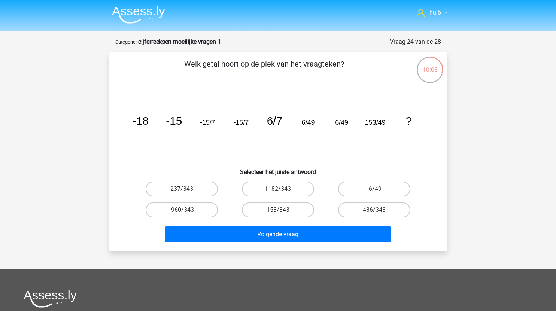
click at [298, 210] on label "153/343" at bounding box center [278, 209] width 72 height 15
click at [283, 210] on input "153/343" at bounding box center [280, 212] width 5 height 5
radio input "true"
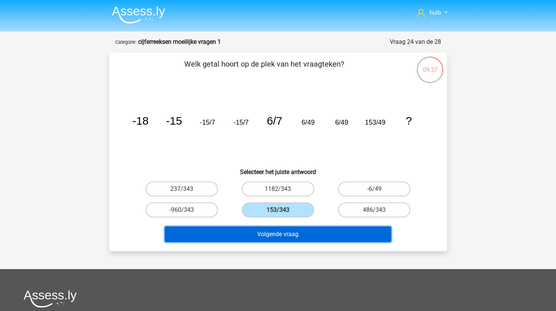
click at [321, 232] on button "Volgende vraag" at bounding box center [278, 234] width 226 height 16
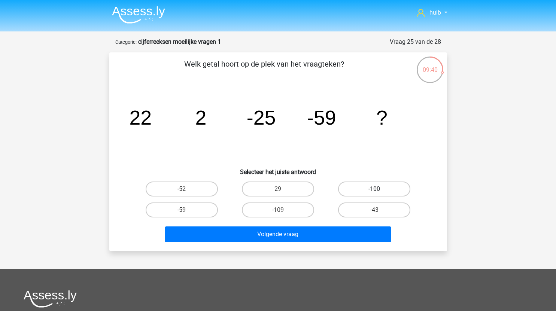
click at [391, 182] on label "-100" at bounding box center [374, 189] width 72 height 15
click at [379, 189] on input "-100" at bounding box center [376, 191] width 5 height 5
radio input "true"
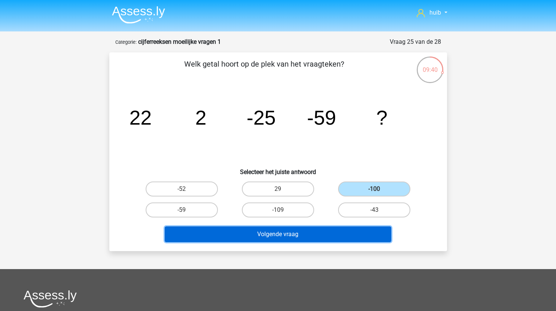
click at [322, 233] on button "Volgende vraag" at bounding box center [278, 234] width 226 height 16
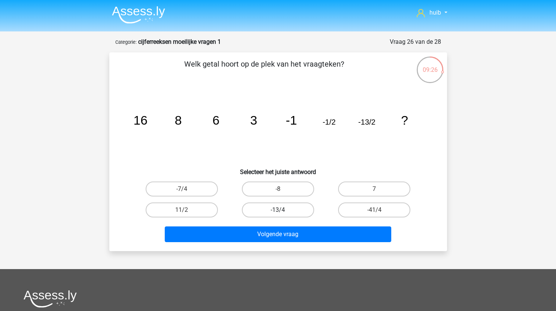
click at [288, 212] on label "-13/4" at bounding box center [278, 209] width 72 height 15
click at [283, 212] on input "-13/4" at bounding box center [280, 212] width 5 height 5
radio input "true"
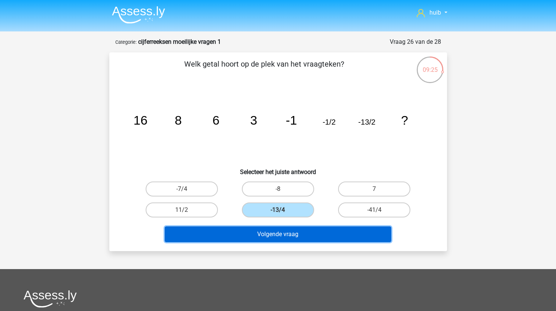
click at [294, 237] on button "Volgende vraag" at bounding box center [278, 234] width 226 height 16
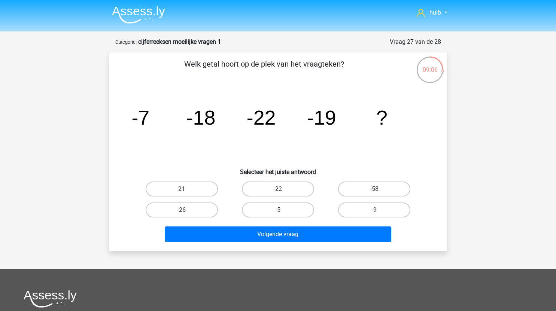
click at [380, 210] on label "-9" at bounding box center [374, 209] width 72 height 15
click at [379, 210] on input "-9" at bounding box center [376, 212] width 5 height 5
radio input "true"
click at [327, 244] on div "Volgende vraag" at bounding box center [278, 235] width 289 height 19
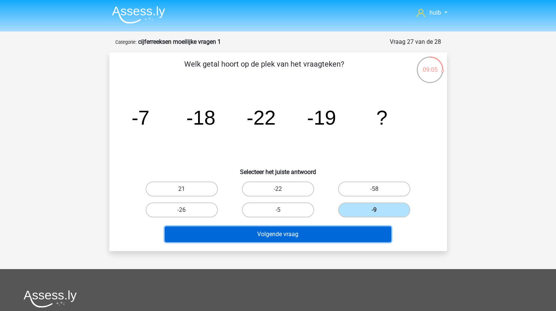
click at [339, 234] on button "Volgende vraag" at bounding box center [278, 234] width 226 height 16
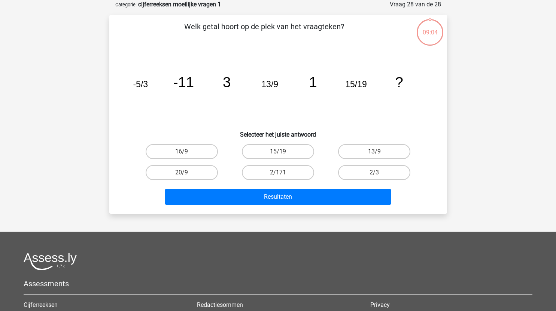
scroll to position [0, 0]
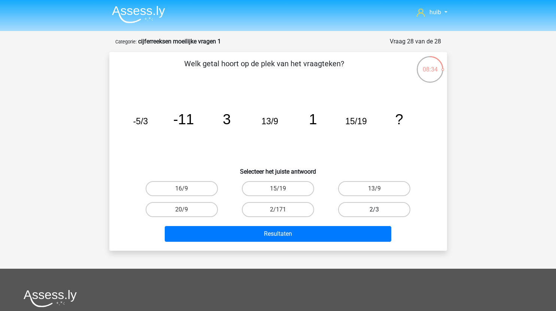
click at [378, 208] on label "2/3" at bounding box center [374, 209] width 72 height 15
click at [378, 210] on input "2/3" at bounding box center [376, 212] width 5 height 5
radio input "true"
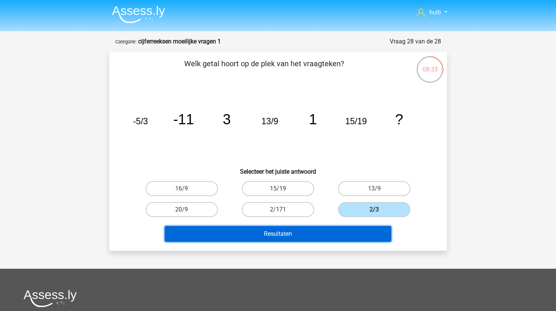
click at [332, 234] on button "Resultaten" at bounding box center [278, 234] width 226 height 16
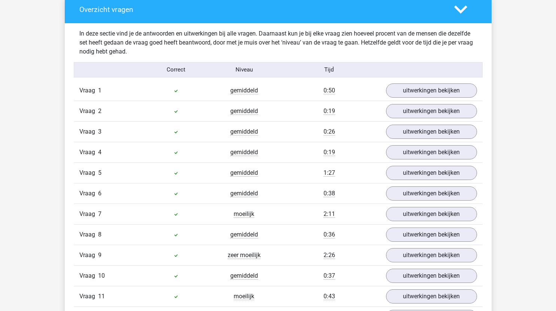
scroll to position [441, 0]
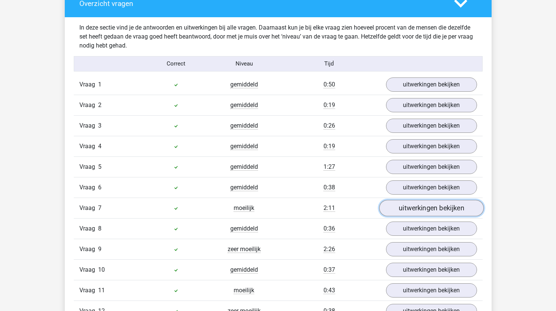
click at [416, 207] on link "uitwerkingen bekijken" at bounding box center [431, 208] width 104 height 16
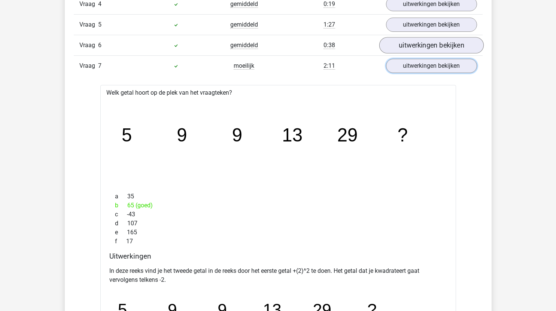
scroll to position [583, 0]
click at [448, 63] on link "uitwerkingen bekijken" at bounding box center [431, 66] width 104 height 16
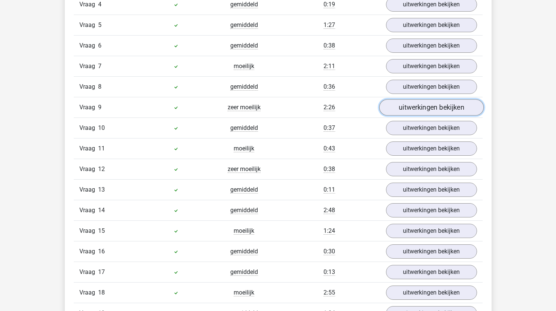
click at [432, 109] on link "uitwerkingen bekijken" at bounding box center [431, 107] width 104 height 16
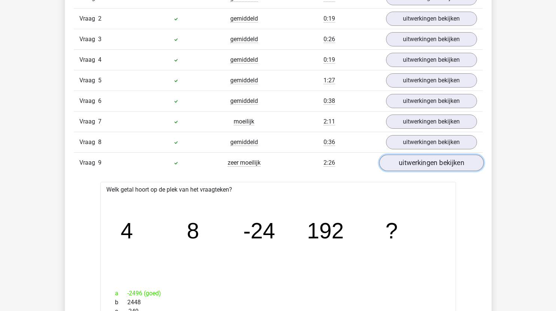
scroll to position [500, 0]
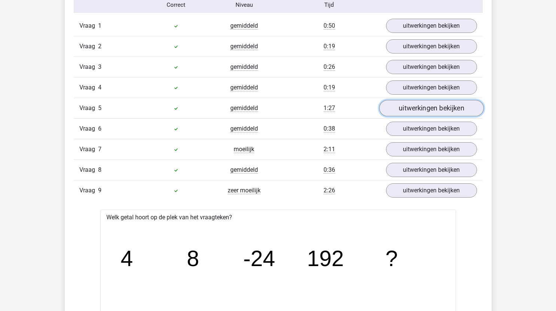
click at [406, 113] on link "uitwerkingen bekijken" at bounding box center [431, 108] width 104 height 16
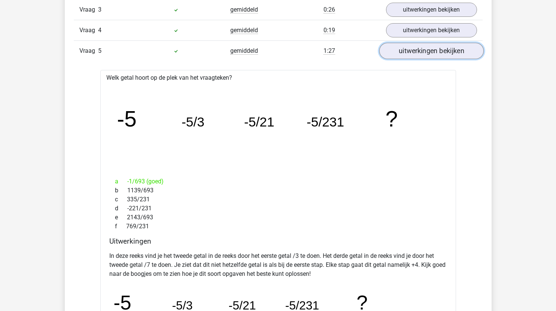
scroll to position [545, 0]
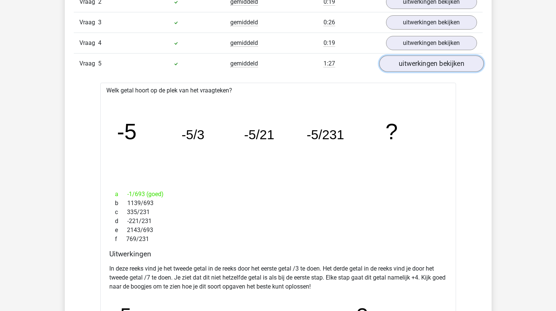
click at [432, 56] on link "uitwerkingen bekijken" at bounding box center [431, 63] width 104 height 16
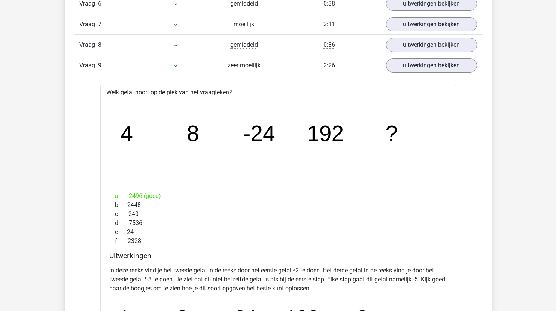
scroll to position [624, 0]
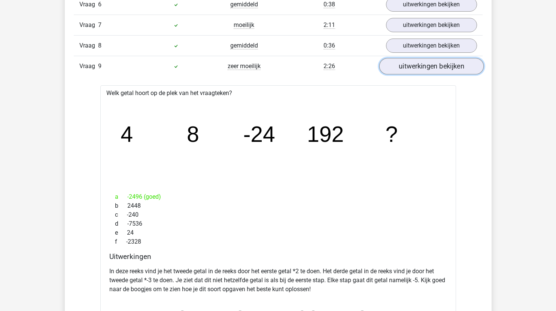
click at [434, 69] on link "uitwerkingen bekijken" at bounding box center [431, 66] width 104 height 16
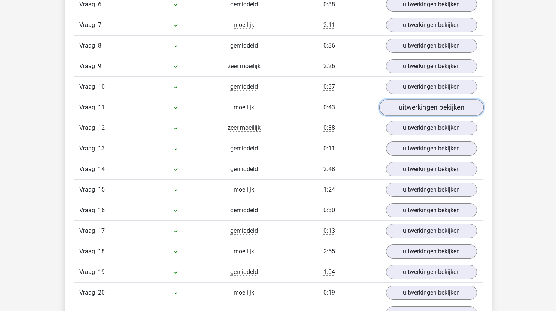
click at [421, 105] on link "uitwerkingen bekijken" at bounding box center [431, 107] width 104 height 16
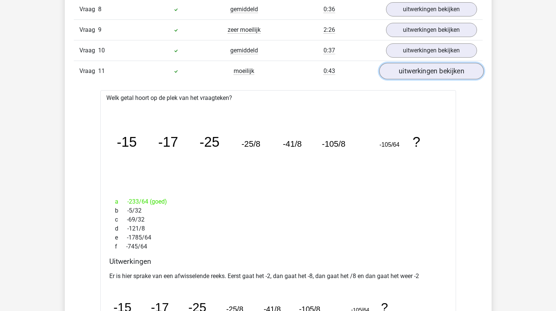
scroll to position [663, 0]
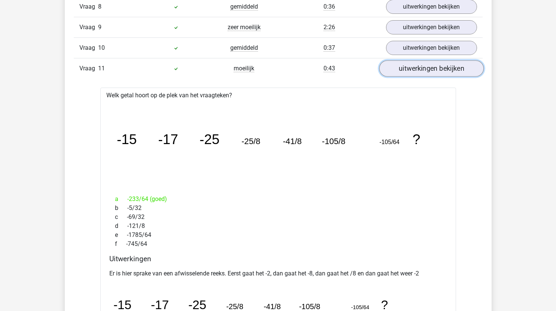
click at [425, 68] on link "uitwerkingen bekijken" at bounding box center [431, 68] width 104 height 16
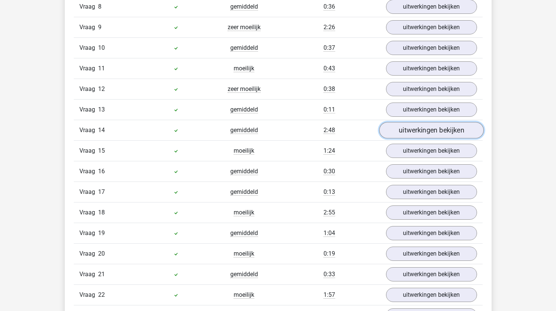
click at [416, 132] on link "uitwerkingen bekijken" at bounding box center [431, 130] width 104 height 16
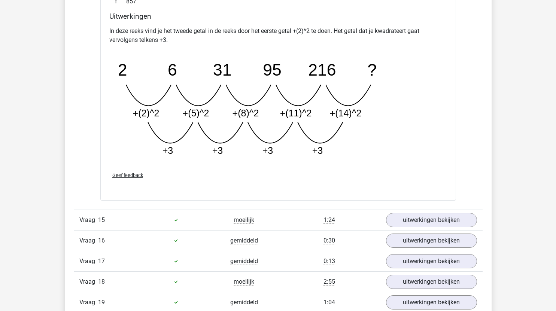
scroll to position [1027, 0]
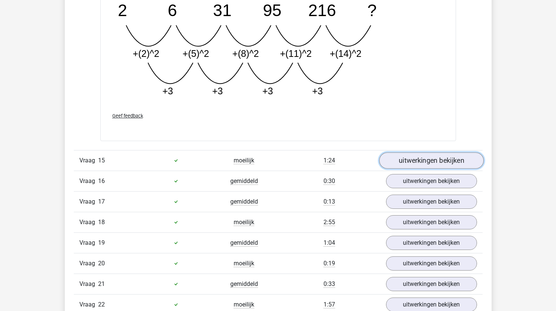
click at [439, 157] on link "uitwerkingen bekijken" at bounding box center [431, 160] width 104 height 16
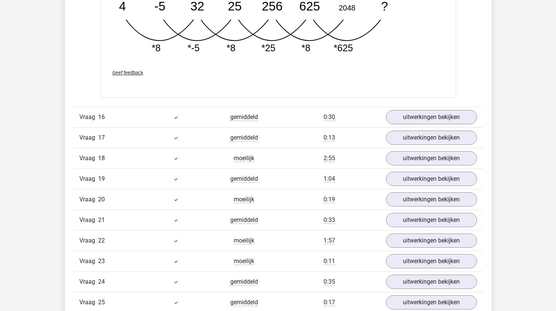
scroll to position [1475, 0]
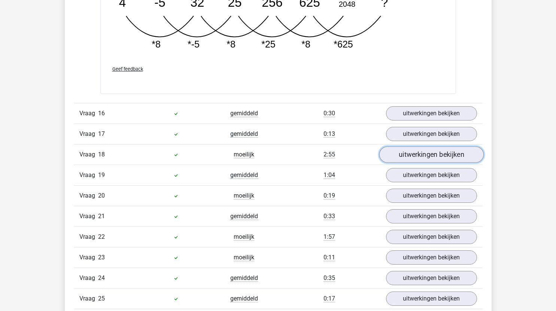
click at [401, 151] on link "uitwerkingen bekijken" at bounding box center [431, 154] width 104 height 16
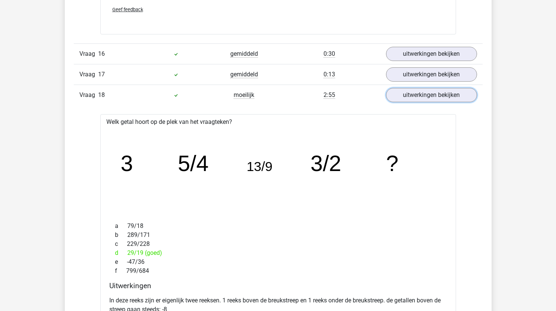
scroll to position [1525, 0]
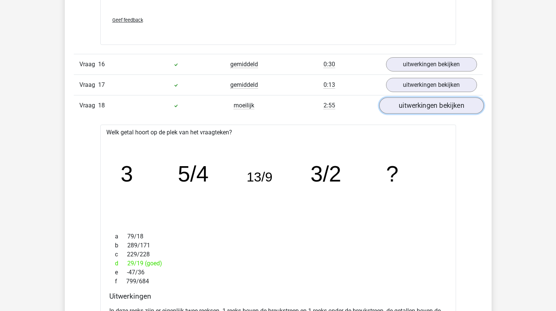
click at [439, 106] on link "uitwerkingen bekijken" at bounding box center [431, 105] width 104 height 16
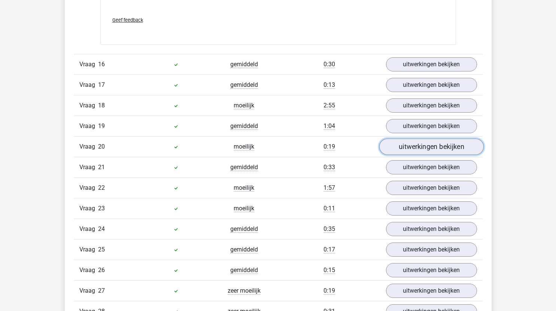
click at [427, 148] on link "uitwerkingen bekijken" at bounding box center [431, 146] width 104 height 16
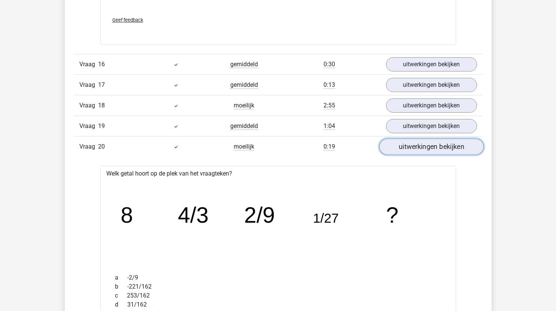
click at [427, 148] on link "uitwerkingen bekijken" at bounding box center [431, 146] width 104 height 16
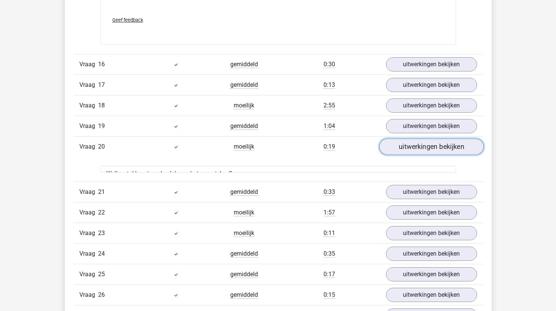
click at [427, 148] on link "uitwerkingen bekijken" at bounding box center [431, 146] width 104 height 16
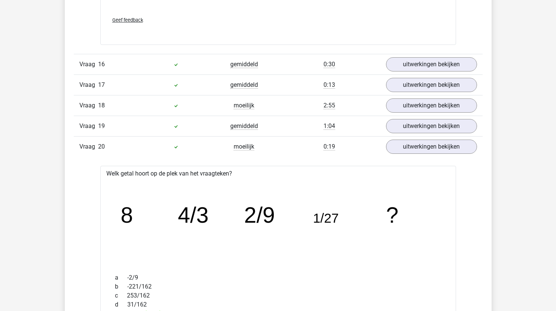
click at [427, 134] on div "Vraag 19 gemiddeld 1:04 uitwerkingen bekijken" at bounding box center [278, 126] width 409 height 21
click at [429, 127] on link "uitwerkingen bekijken" at bounding box center [431, 126] width 104 height 16
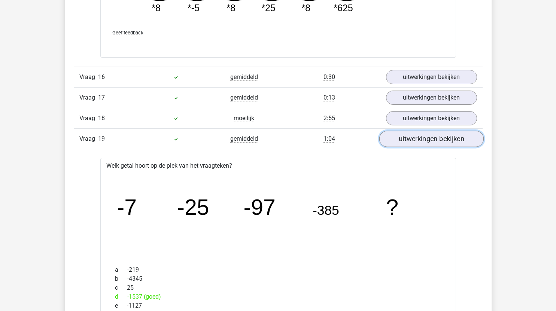
scroll to position [1511, 0]
click at [434, 143] on link "uitwerkingen bekijken" at bounding box center [431, 139] width 104 height 16
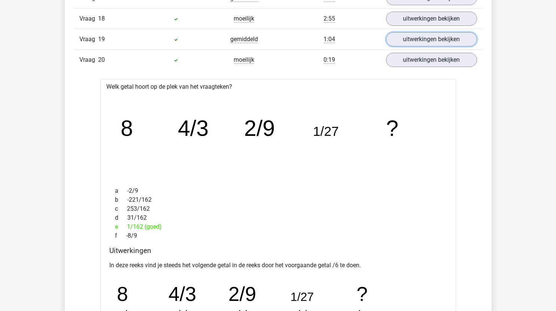
scroll to position [1611, 0]
click at [433, 59] on link "uitwerkingen bekijken" at bounding box center [431, 60] width 104 height 16
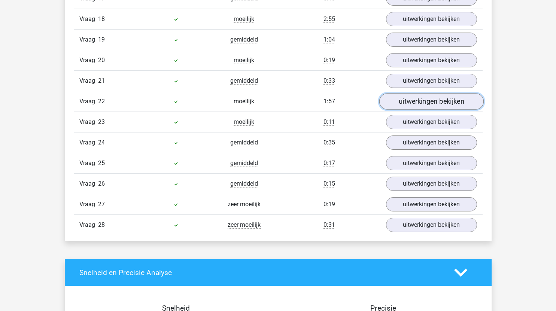
click at [419, 103] on link "uitwerkingen bekijken" at bounding box center [431, 101] width 104 height 16
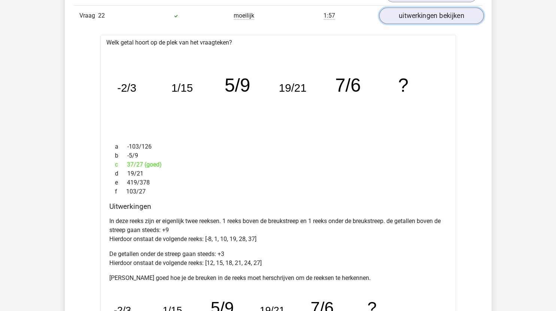
scroll to position [1696, 0]
click at [430, 18] on link "uitwerkingen bekijken" at bounding box center [431, 16] width 104 height 16
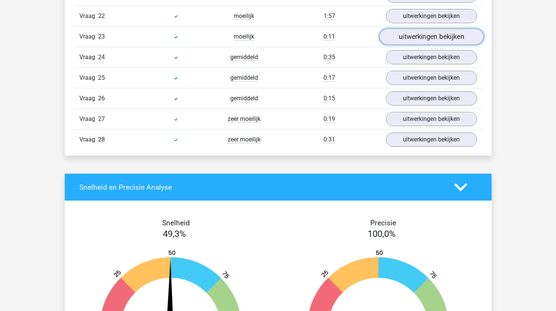
click at [424, 36] on link "uitwerkingen bekijken" at bounding box center [431, 36] width 104 height 16
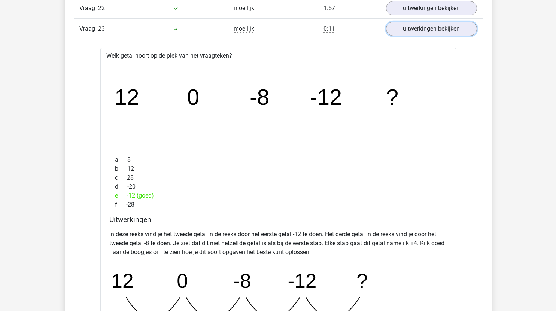
scroll to position [1699, 0]
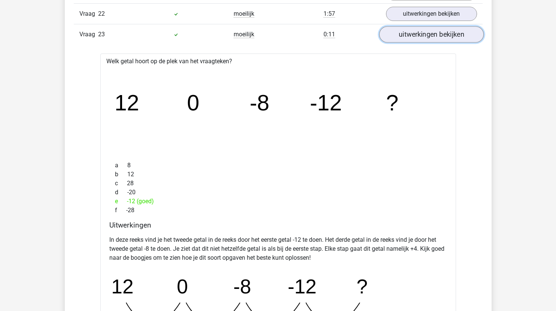
click at [424, 38] on link "uitwerkingen bekijken" at bounding box center [431, 34] width 104 height 16
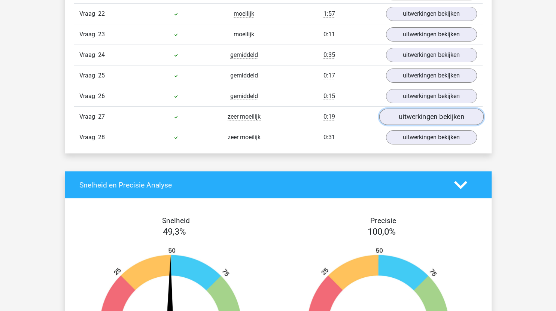
click at [414, 119] on link "uitwerkingen bekijken" at bounding box center [431, 117] width 104 height 16
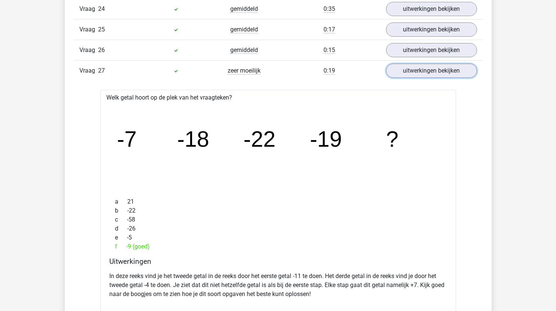
scroll to position [1744, 0]
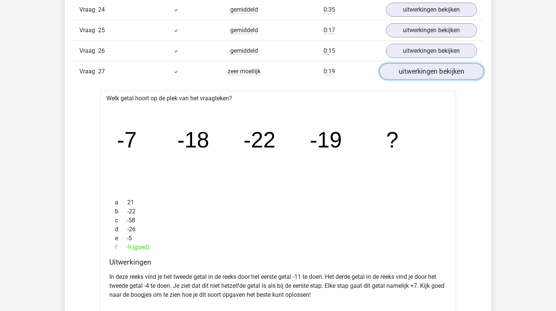
click at [436, 74] on link "uitwerkingen bekijken" at bounding box center [431, 71] width 104 height 16
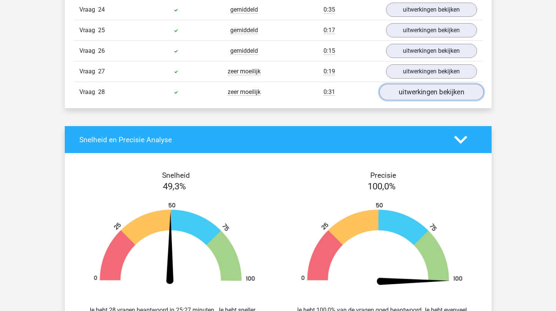
click at [432, 93] on link "uitwerkingen bekijken" at bounding box center [431, 92] width 104 height 16
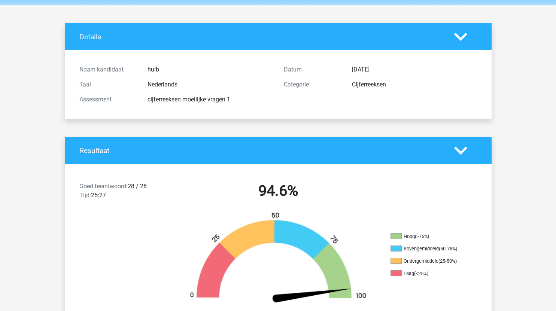
scroll to position [0, 0]
